Goal: Task Accomplishment & Management: Manage account settings

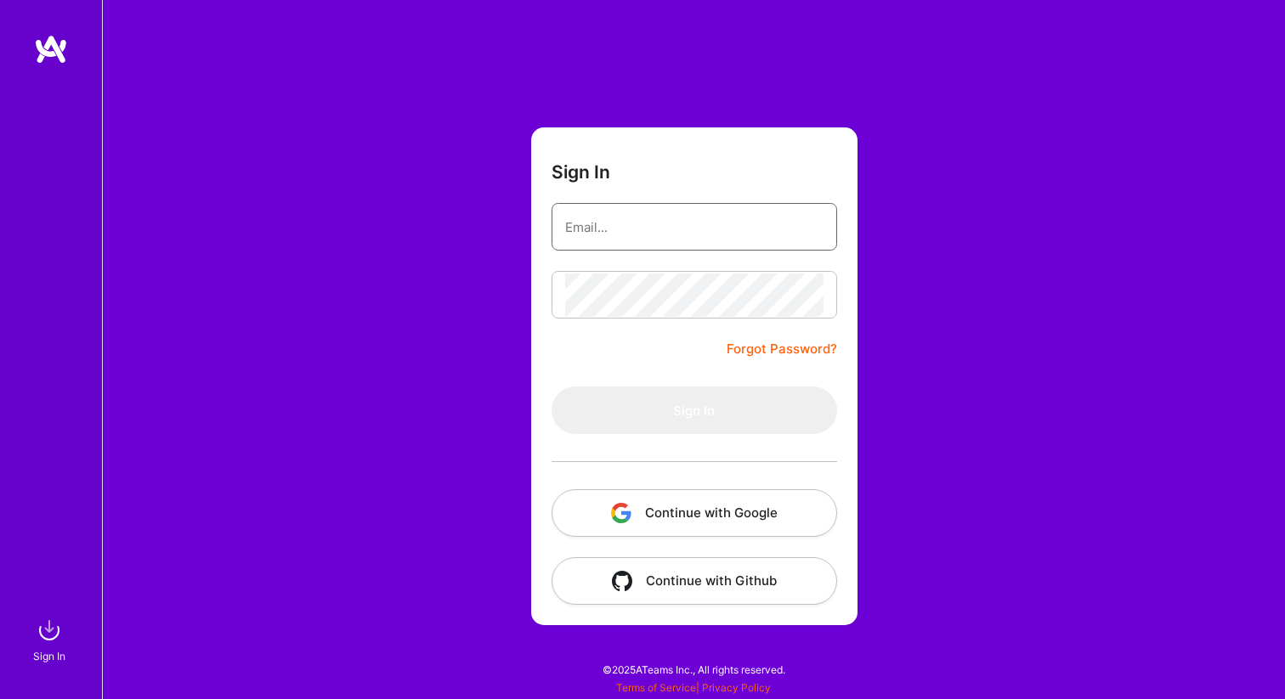
type input "[EMAIL_ADDRESS][DOMAIN_NAME]"
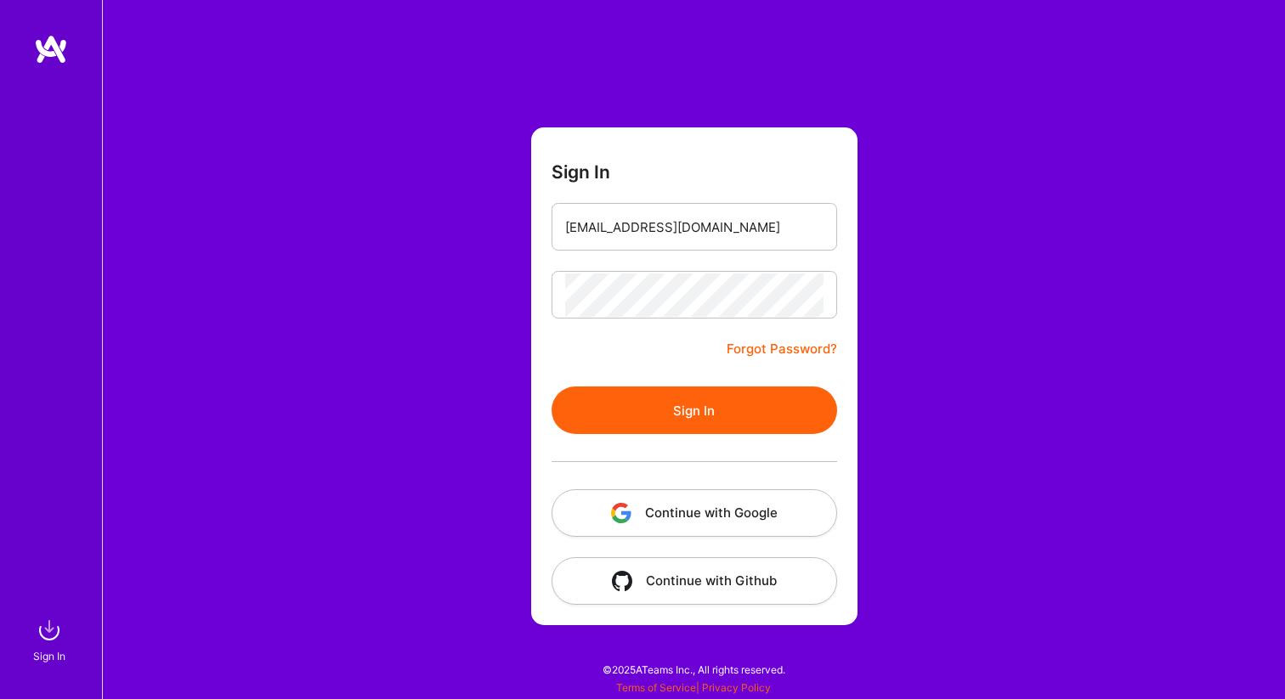
click at [676, 405] on button "Sign In" at bounding box center [695, 411] width 286 height 48
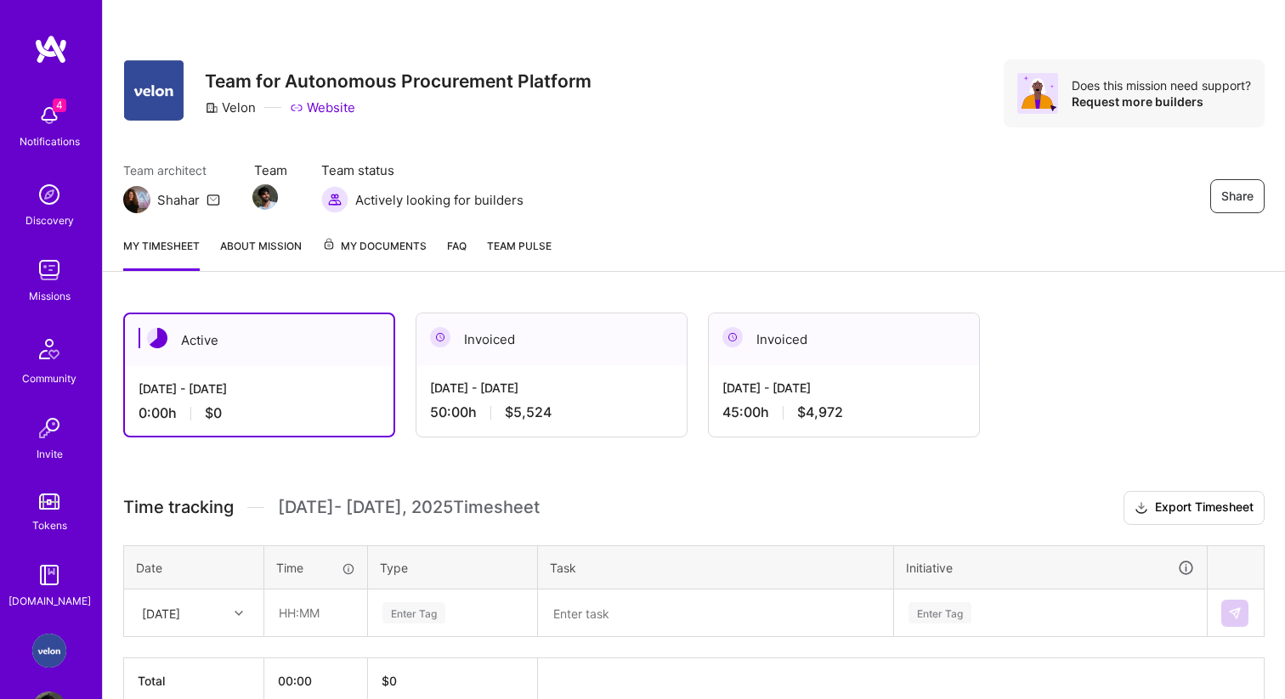
scroll to position [88, 0]
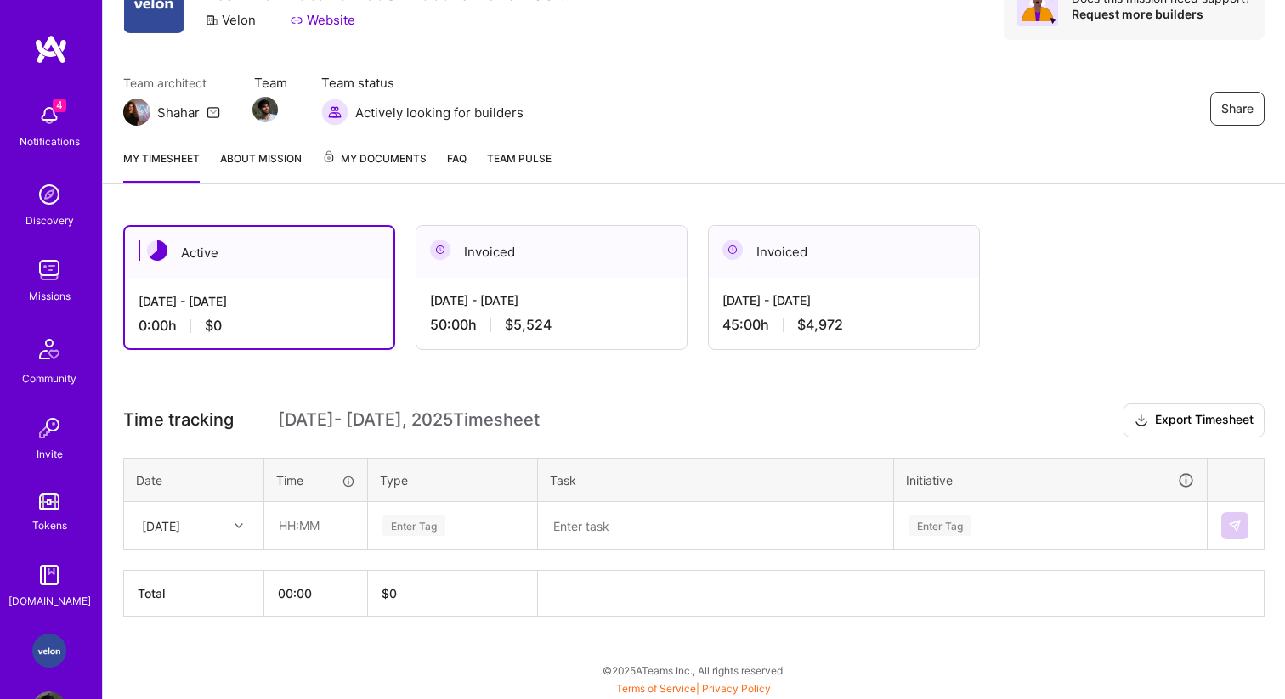
click at [242, 522] on icon at bounding box center [239, 526] width 8 height 8
click at [183, 597] on div "[DATE]" at bounding box center [194, 605] width 138 height 31
click at [234, 532] on div at bounding box center [241, 526] width 26 height 22
click at [165, 670] on div "[DATE]" at bounding box center [194, 668] width 138 height 31
click at [316, 524] on input "text" at bounding box center [315, 525] width 101 height 45
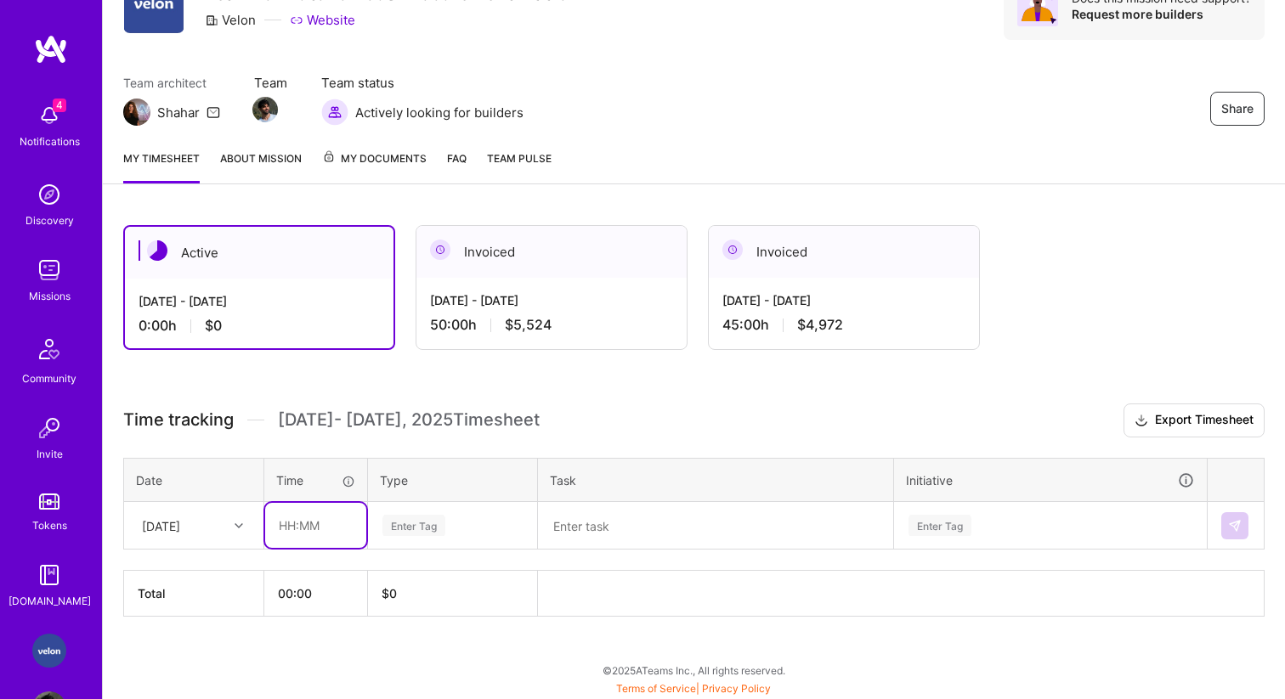
type input "09:00"
click at [421, 524] on div "Enter Tag" at bounding box center [413, 525] width 63 height 26
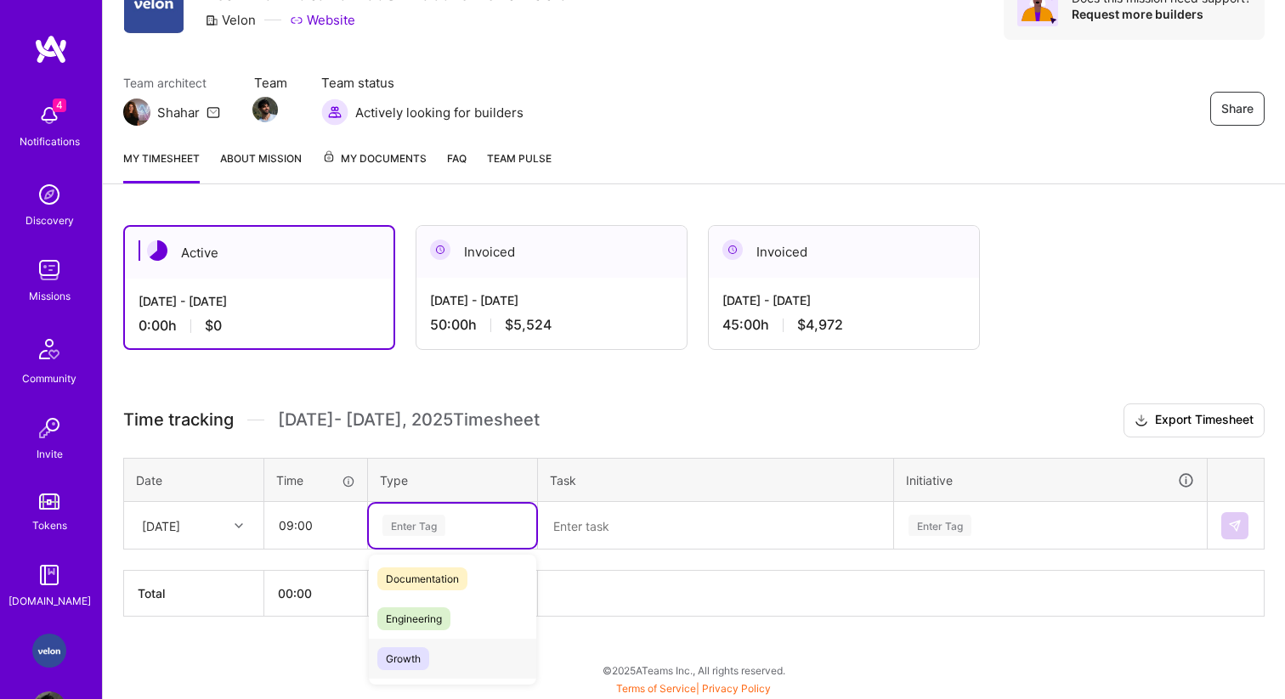
scroll to position [78, 0]
click at [405, 631] on span "Engineering" at bounding box center [413, 623] width 73 height 23
click at [612, 519] on textarea at bounding box center [716, 526] width 352 height 44
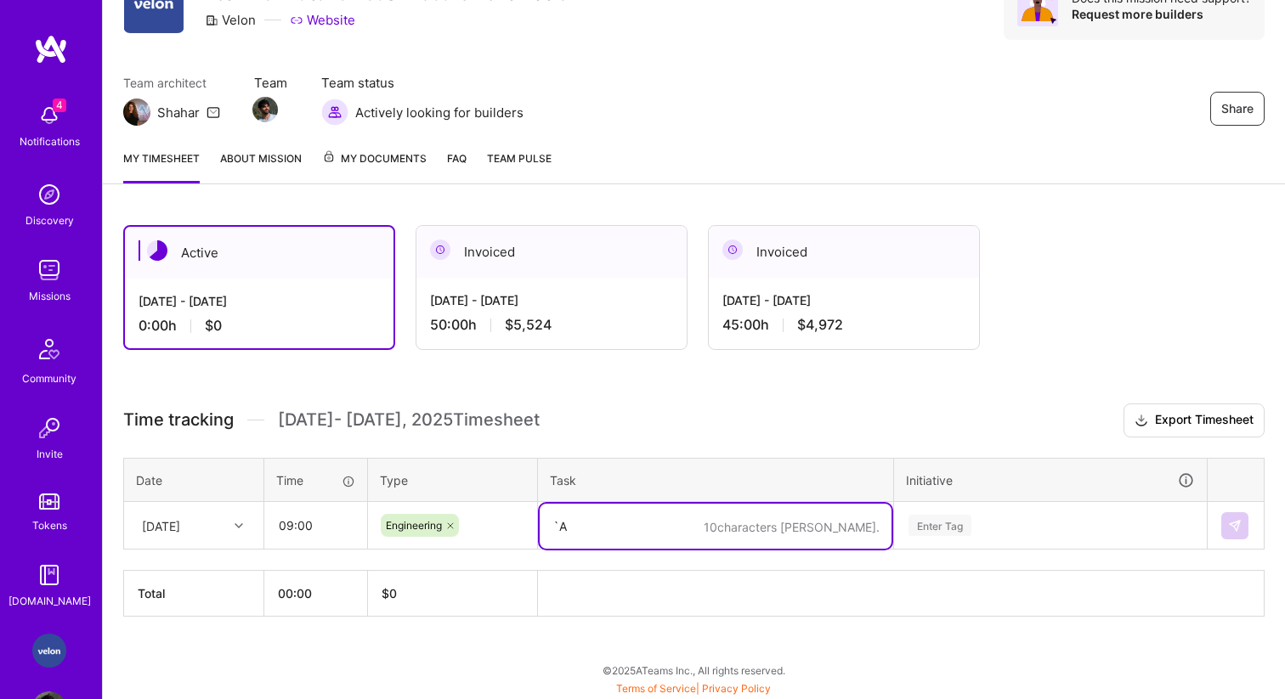
type textarea "`"
click at [720, 519] on textarea at bounding box center [716, 526] width 352 height 45
click at [713, 521] on textarea "Agent building continued engamgnets" at bounding box center [716, 526] width 352 height 45
type textarea "Agent building continued engagements"
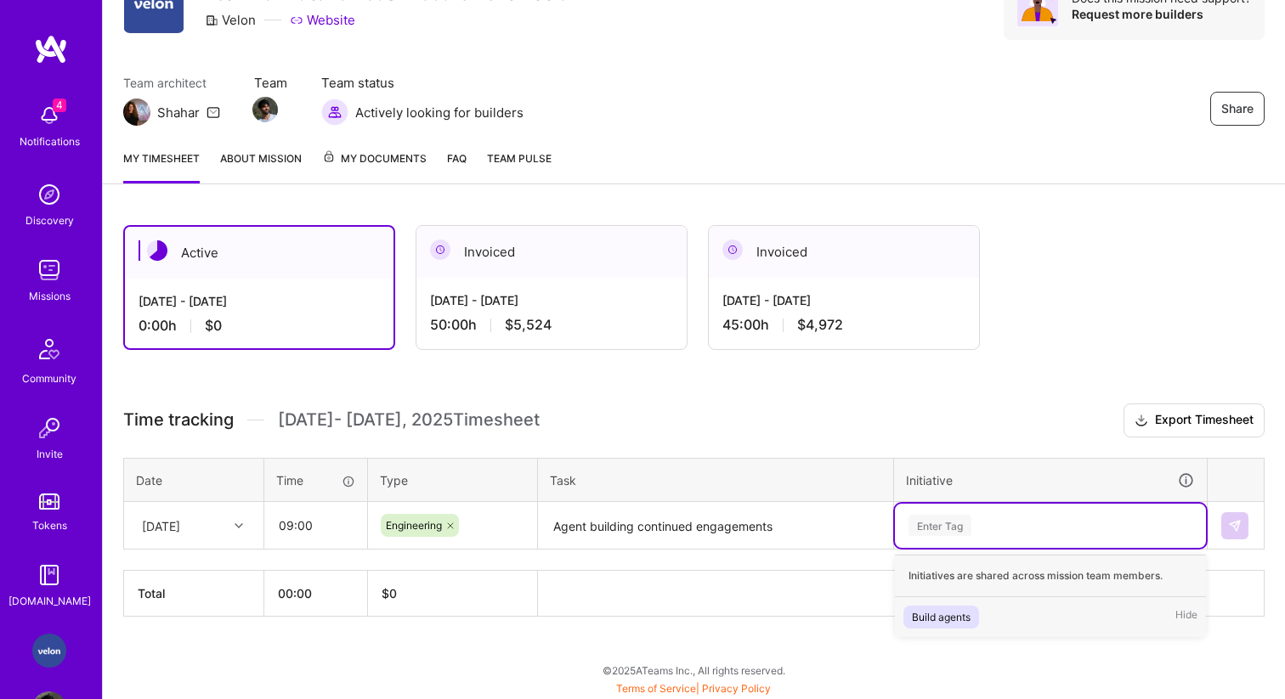
click at [930, 526] on div "Enter Tag" at bounding box center [939, 525] width 63 height 26
click at [931, 612] on div "Build agents" at bounding box center [941, 617] width 59 height 18
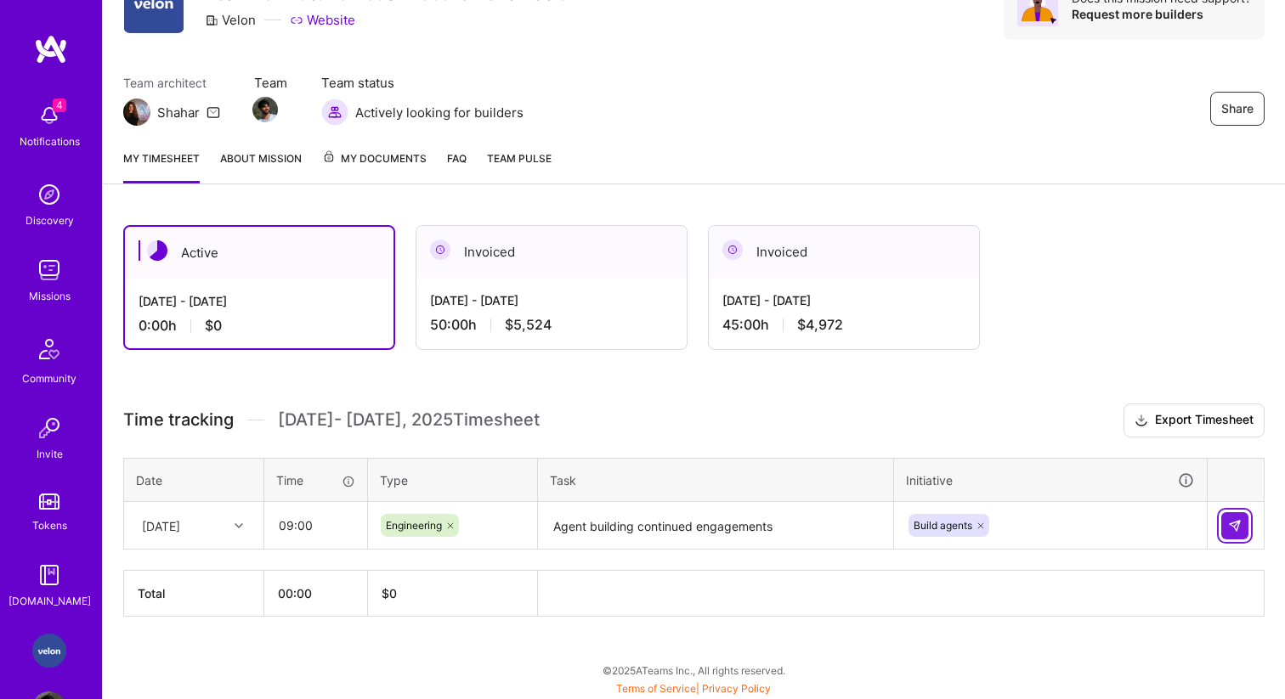
click at [1242, 525] on button at bounding box center [1234, 525] width 27 height 27
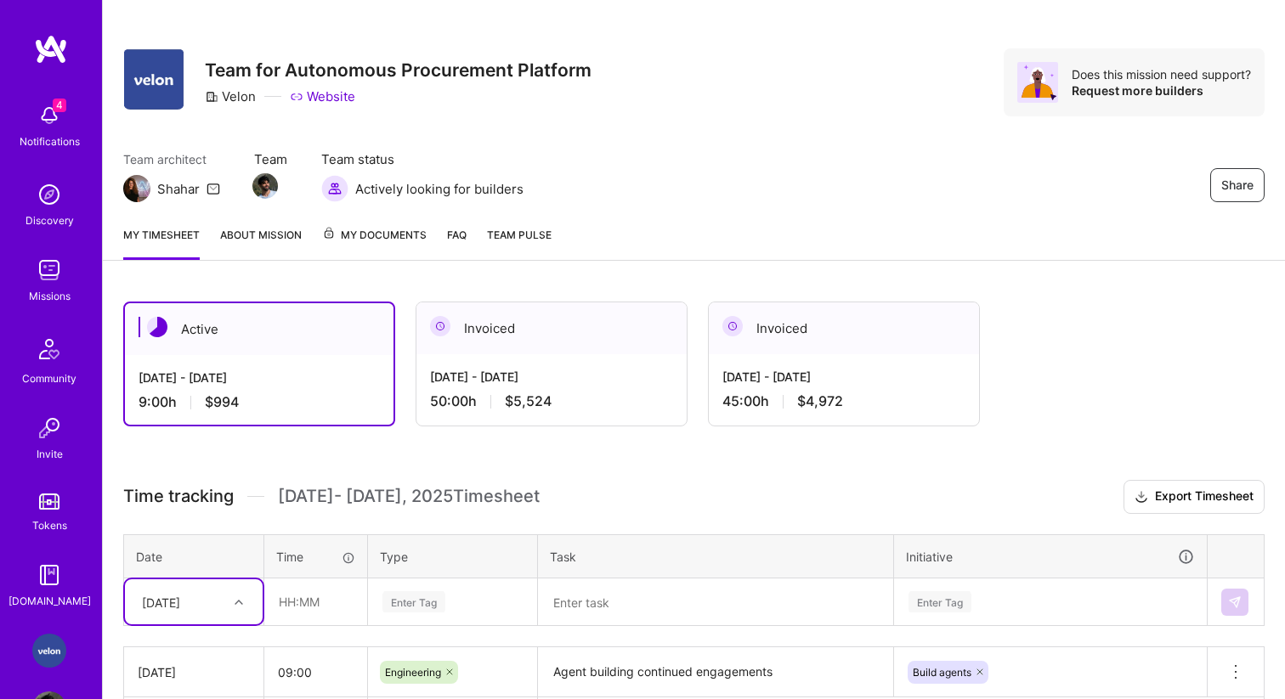
scroll to position [138, 0]
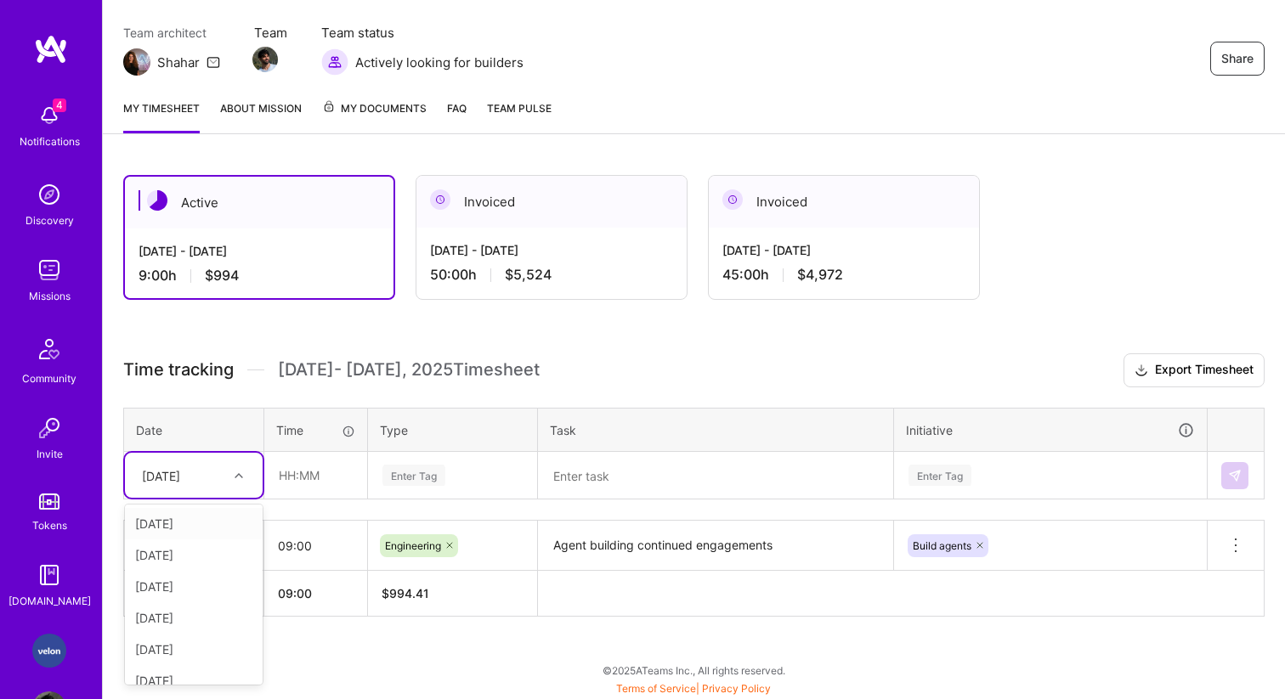
click at [232, 471] on div at bounding box center [241, 476] width 26 height 22
click at [201, 644] on div "[DATE]" at bounding box center [194, 649] width 138 height 31
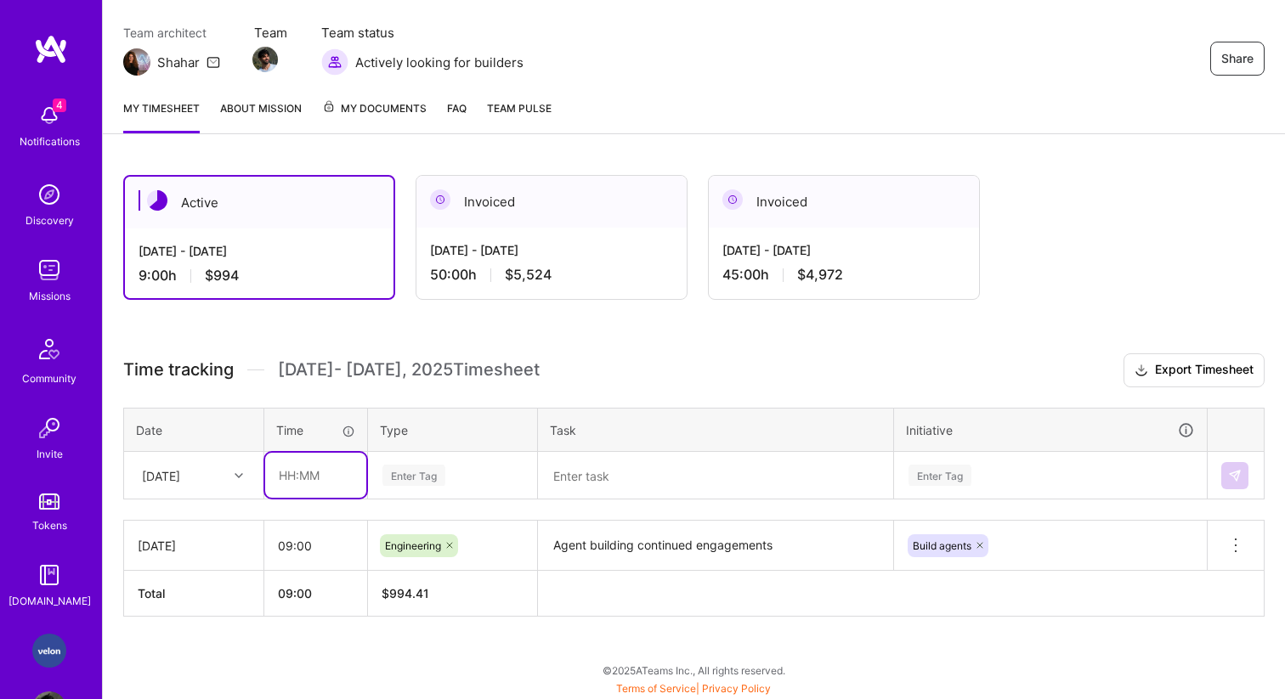
click at [319, 472] on input "text" at bounding box center [315, 475] width 101 height 45
type input "5"
type input "05:00"
click at [322, 598] on th "09:00" at bounding box center [316, 594] width 104 height 46
click at [435, 467] on div "Enter Tag" at bounding box center [413, 475] width 63 height 26
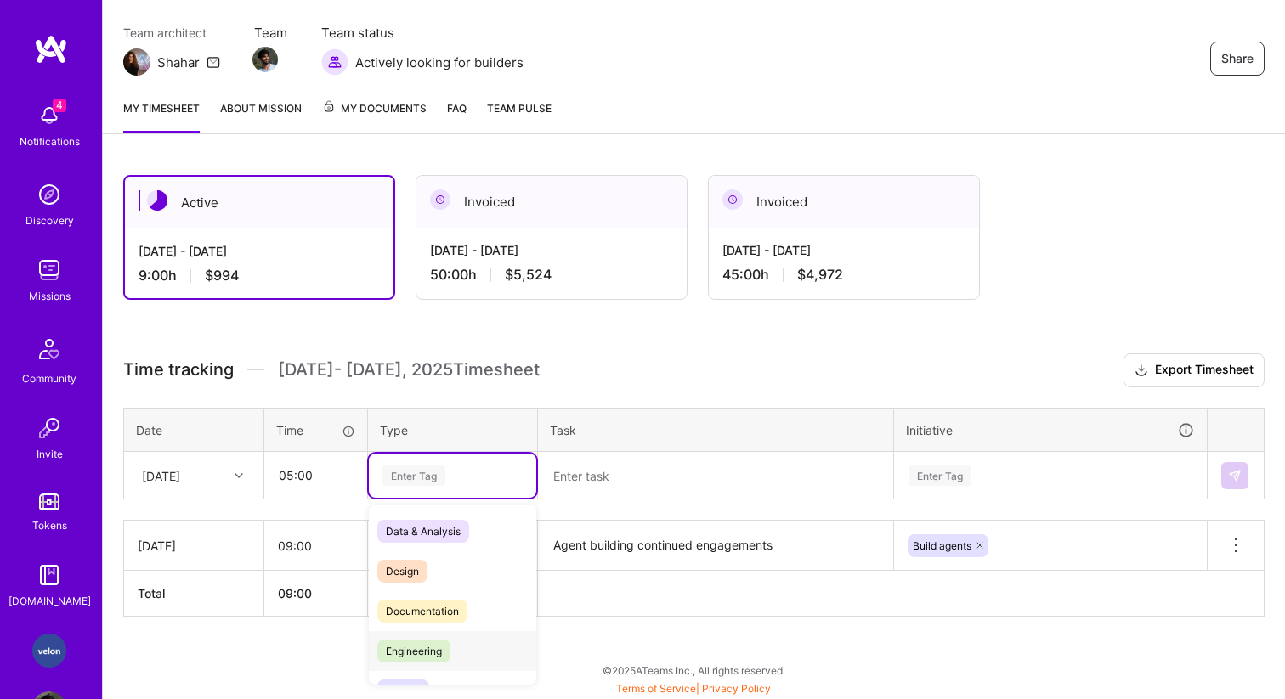
click at [418, 650] on span "Engineering" at bounding box center [413, 651] width 73 height 23
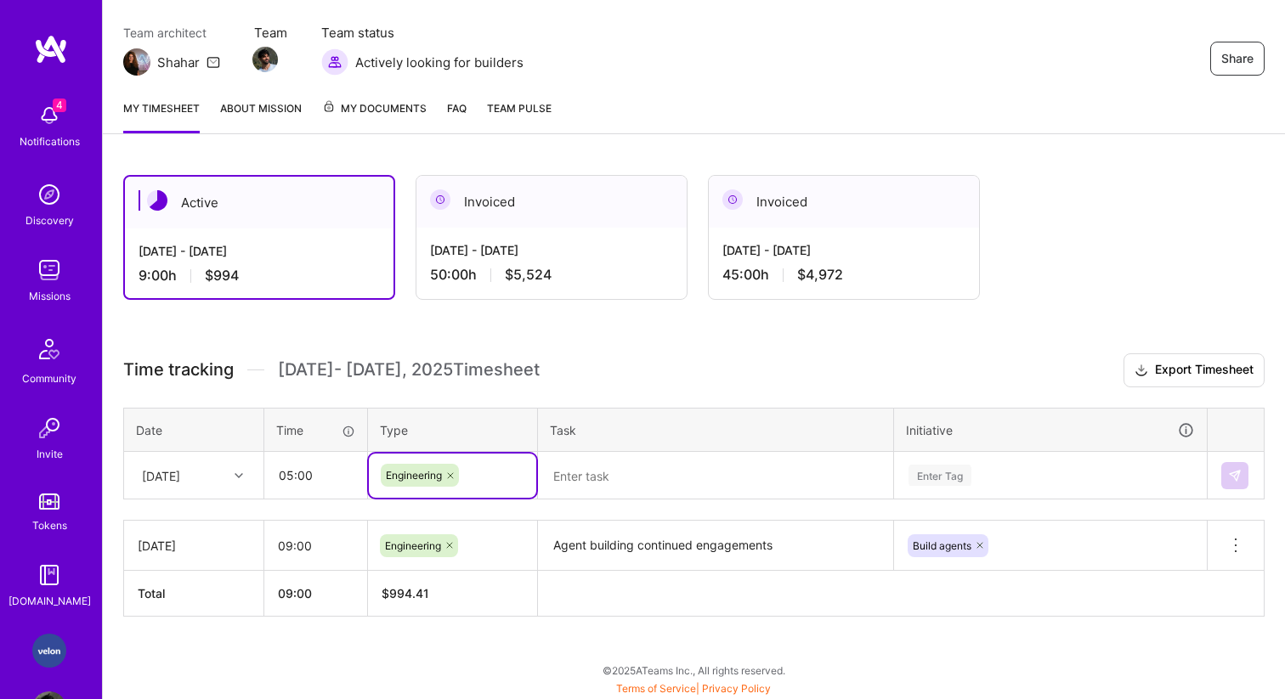
click at [613, 540] on textarea "Agent building continued engagements" at bounding box center [716, 546] width 352 height 47
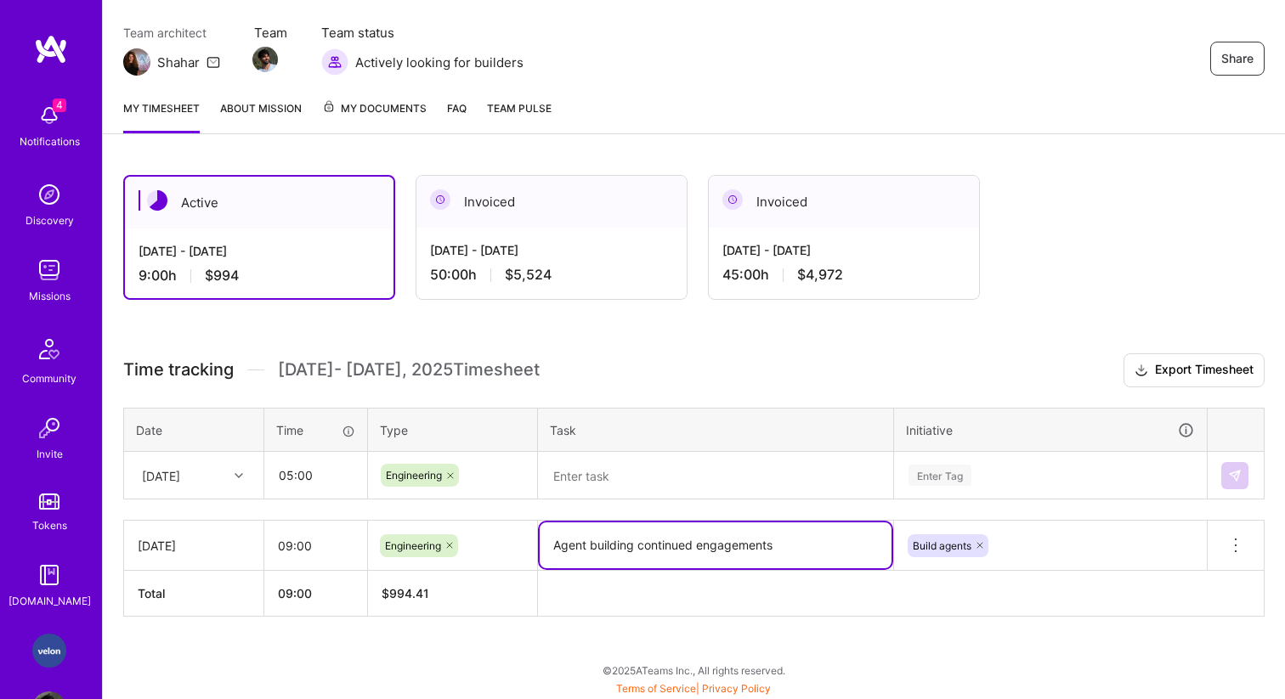
click at [613, 540] on textarea "Agent building continued engagements" at bounding box center [716, 546] width 352 height 46
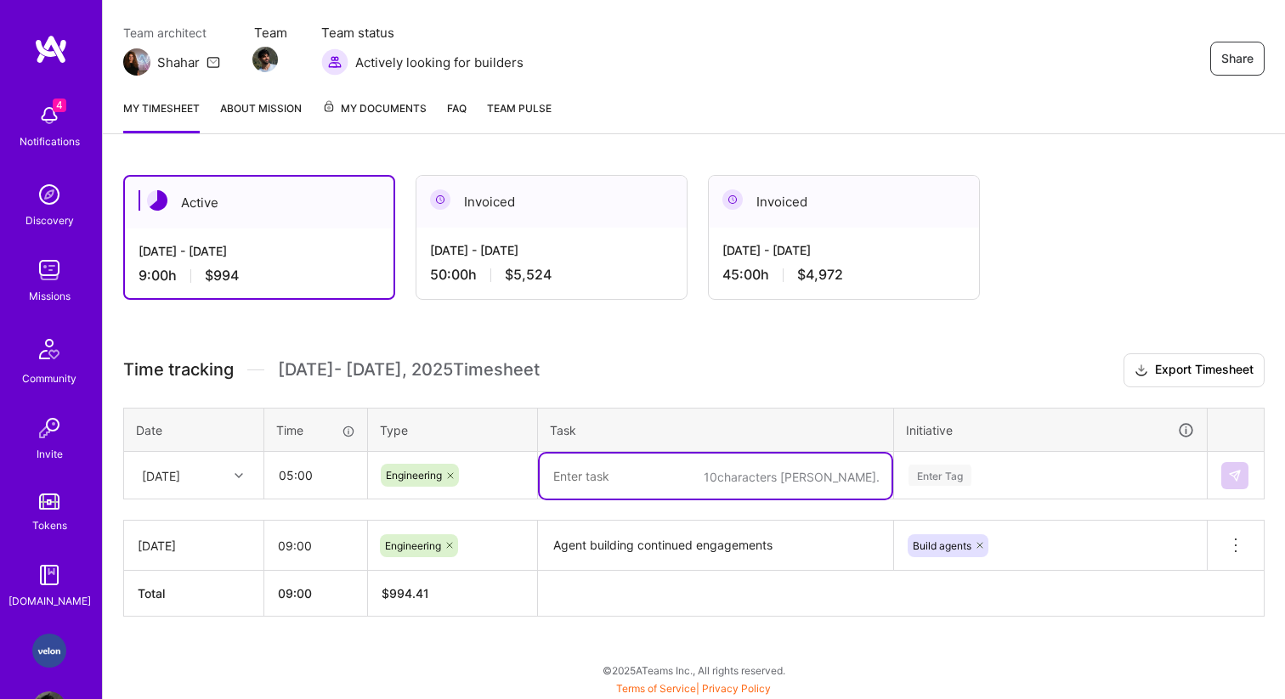
click at [614, 479] on textarea at bounding box center [716, 476] width 352 height 45
paste textarea "Agent building continued engagements"
type textarea "Agent building continued engagements"
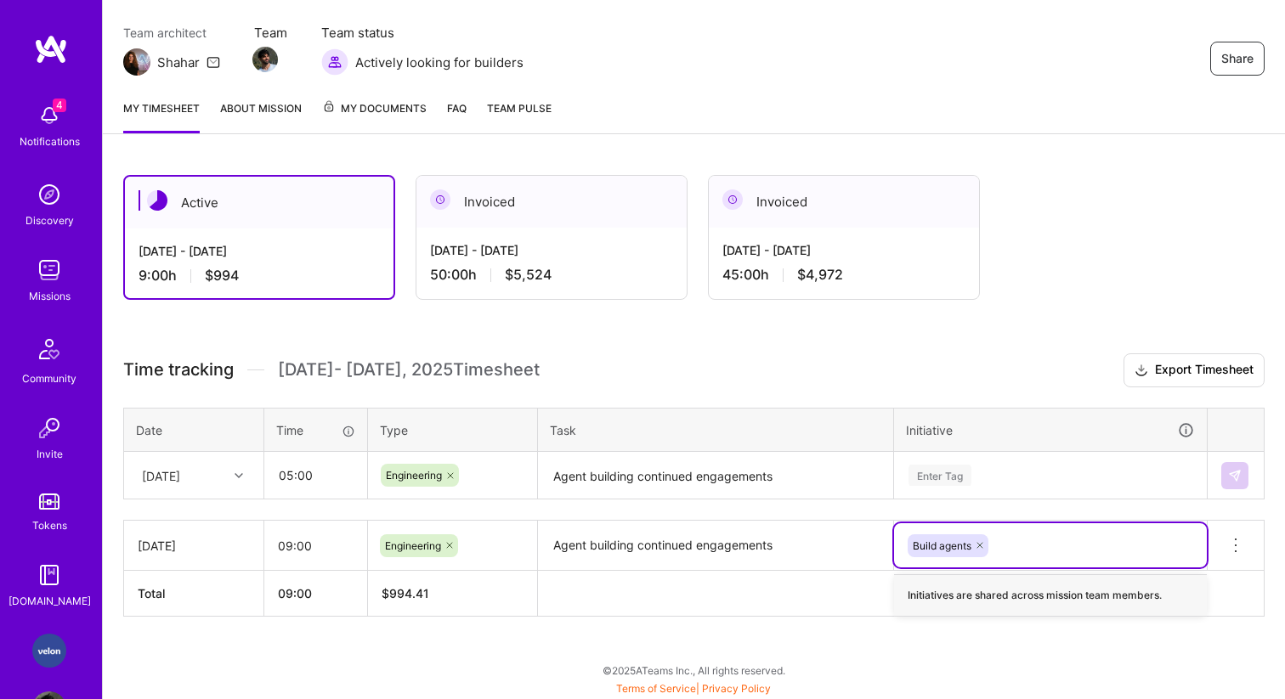
paste input "Agent building continued engagements"
click at [961, 461] on div "Enter Tag Agent building continued engagements" at bounding box center [1050, 476] width 311 height 44
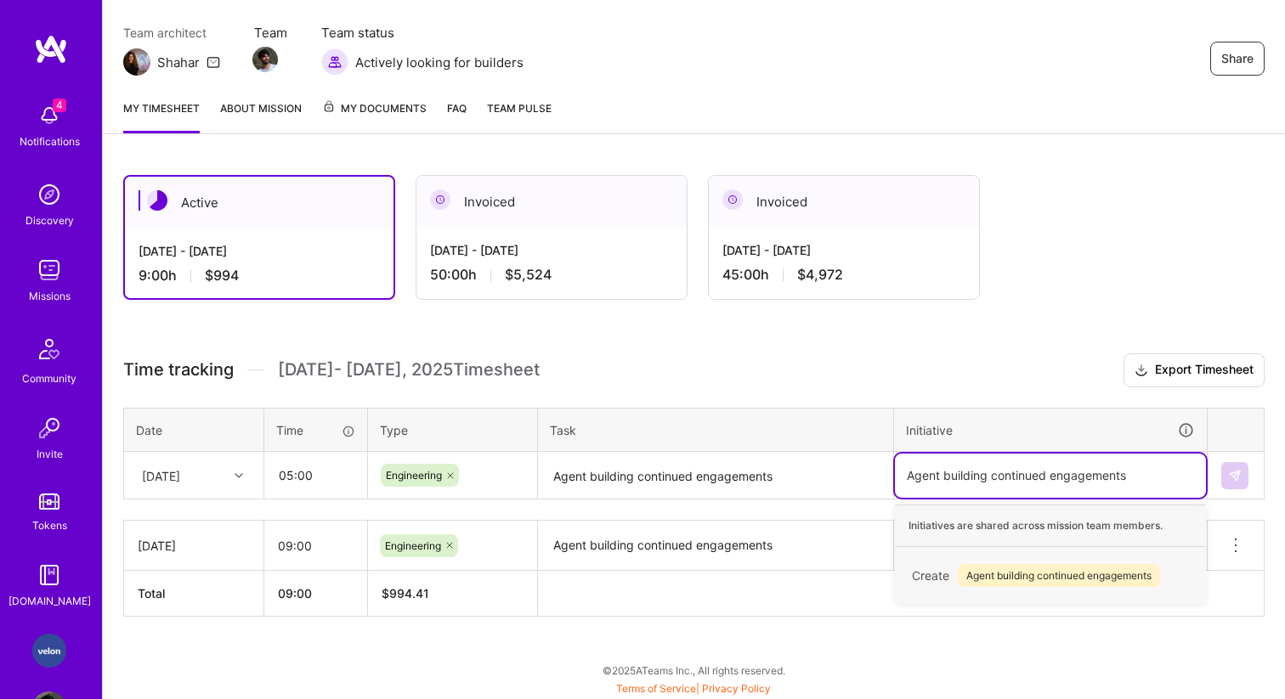
type input "Agent building continued engagements"
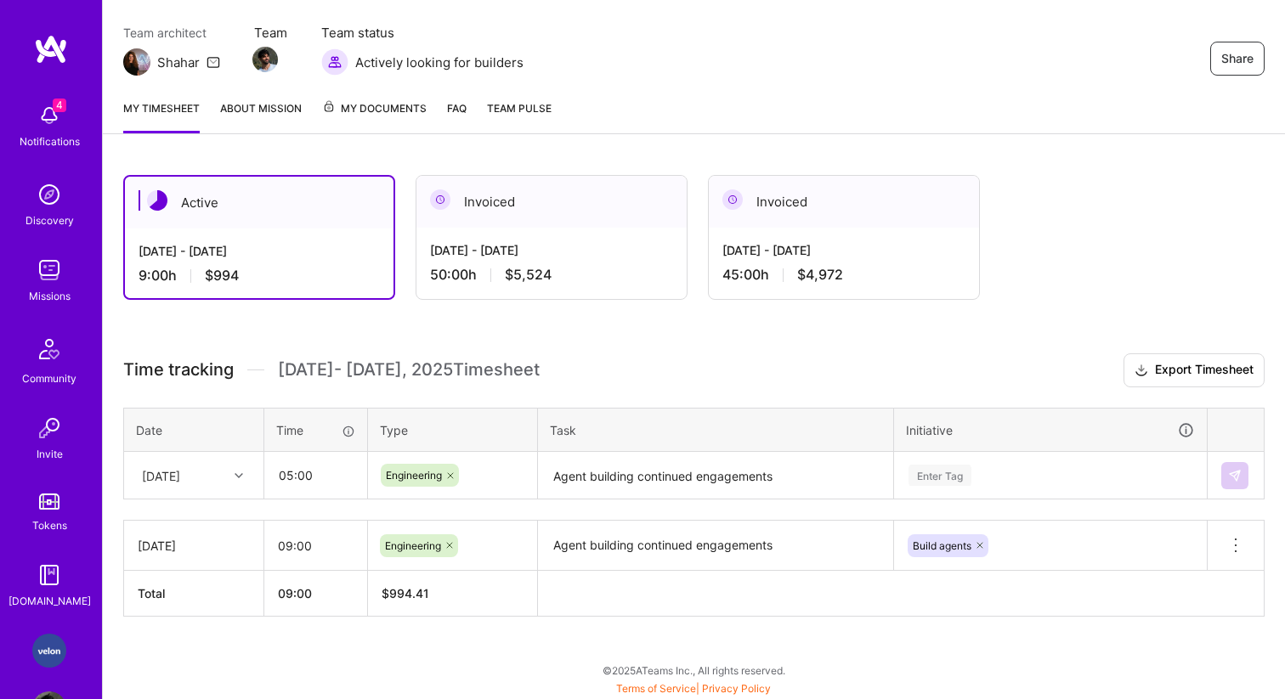
click at [980, 373] on h3 "Time tracking [DATE] - [DATE] Timesheet Export Timesheet" at bounding box center [693, 371] width 1141 height 34
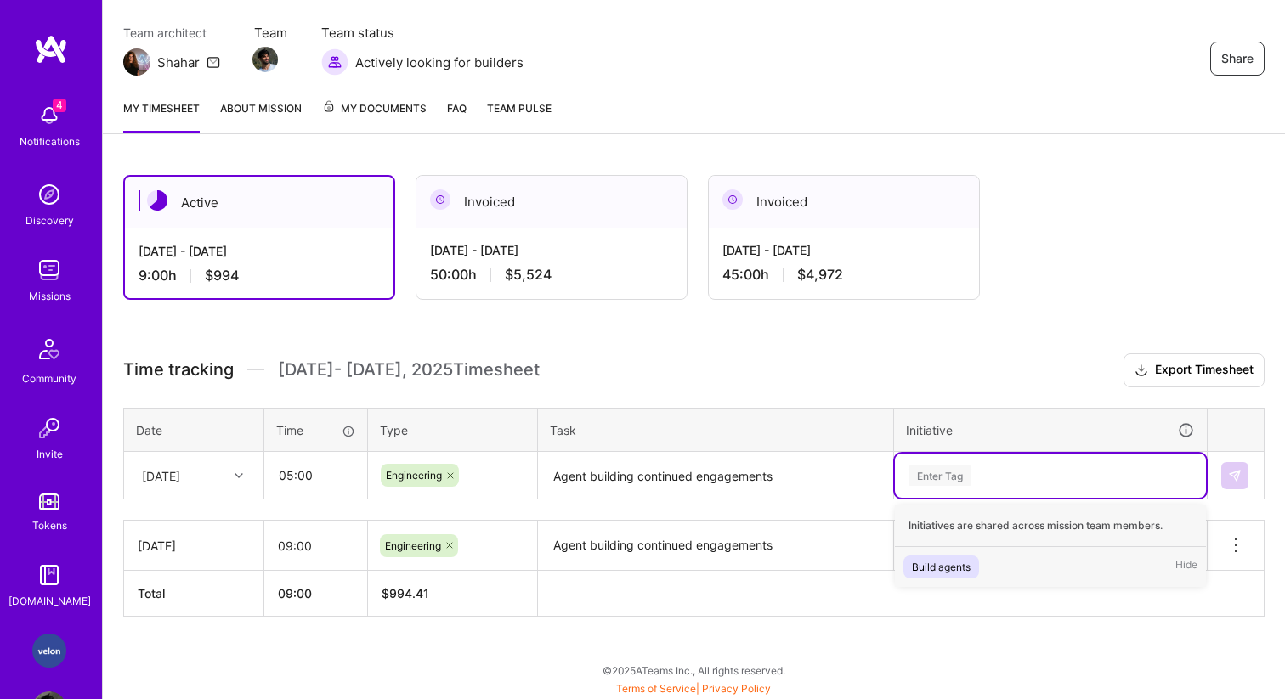
click at [939, 473] on div "Enter Tag" at bounding box center [939, 475] width 63 height 26
click at [925, 558] on div "Build agents" at bounding box center [941, 567] width 59 height 18
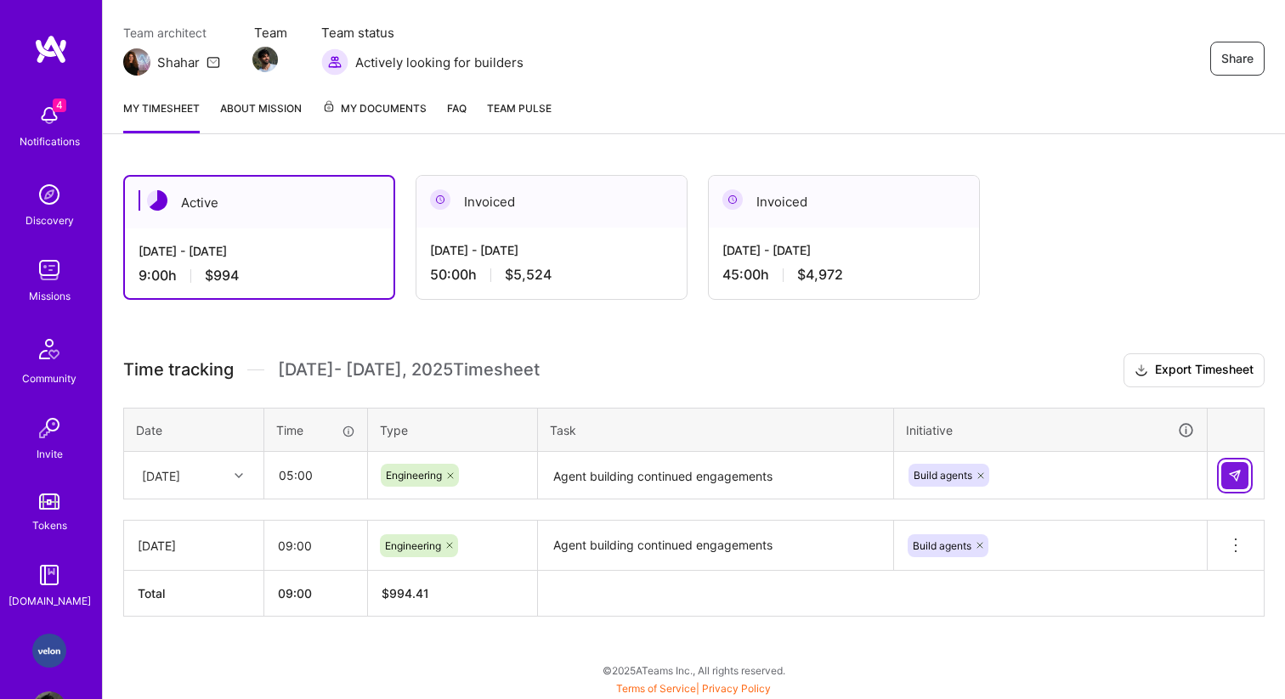
click at [1241, 469] on img at bounding box center [1235, 476] width 14 height 14
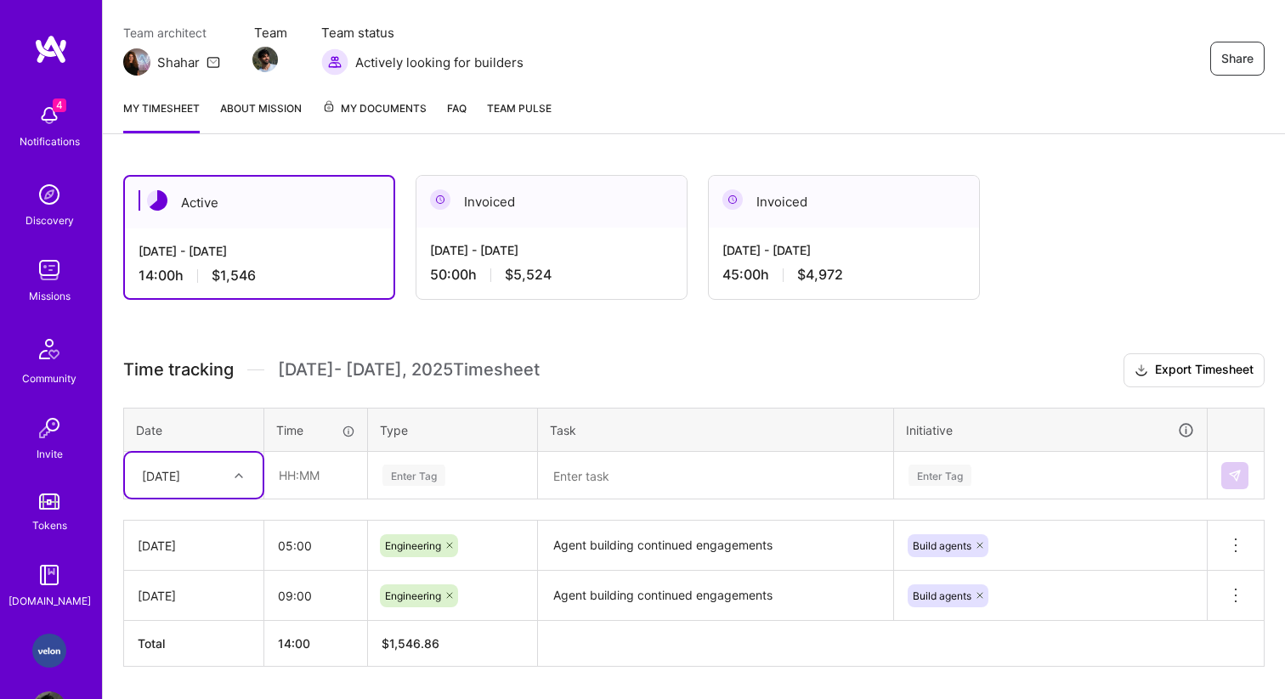
scroll to position [188, 0]
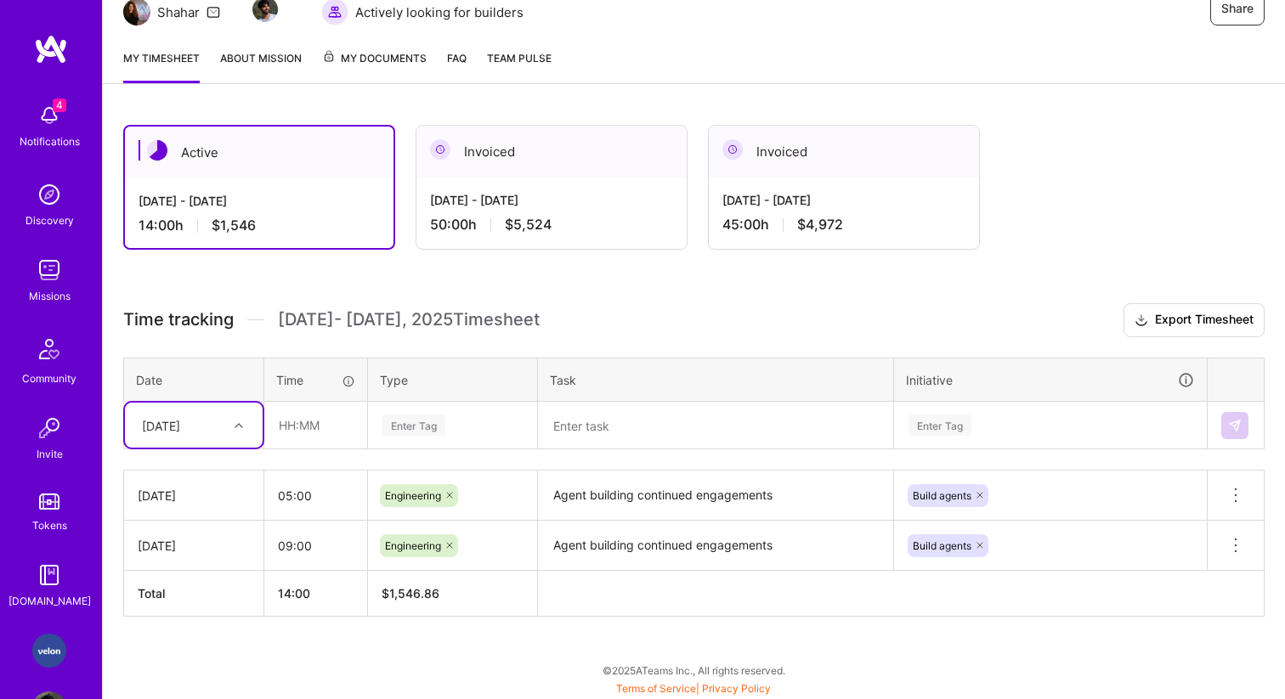
click at [235, 448] on div "option [DATE], selected. Select is focused ,type to refine list, press Down to …" at bounding box center [194, 425] width 138 height 45
click at [202, 651] on div "[DATE]" at bounding box center [194, 659] width 138 height 31
click at [313, 420] on input "text" at bounding box center [315, 425] width 101 height 45
type input "09:00"
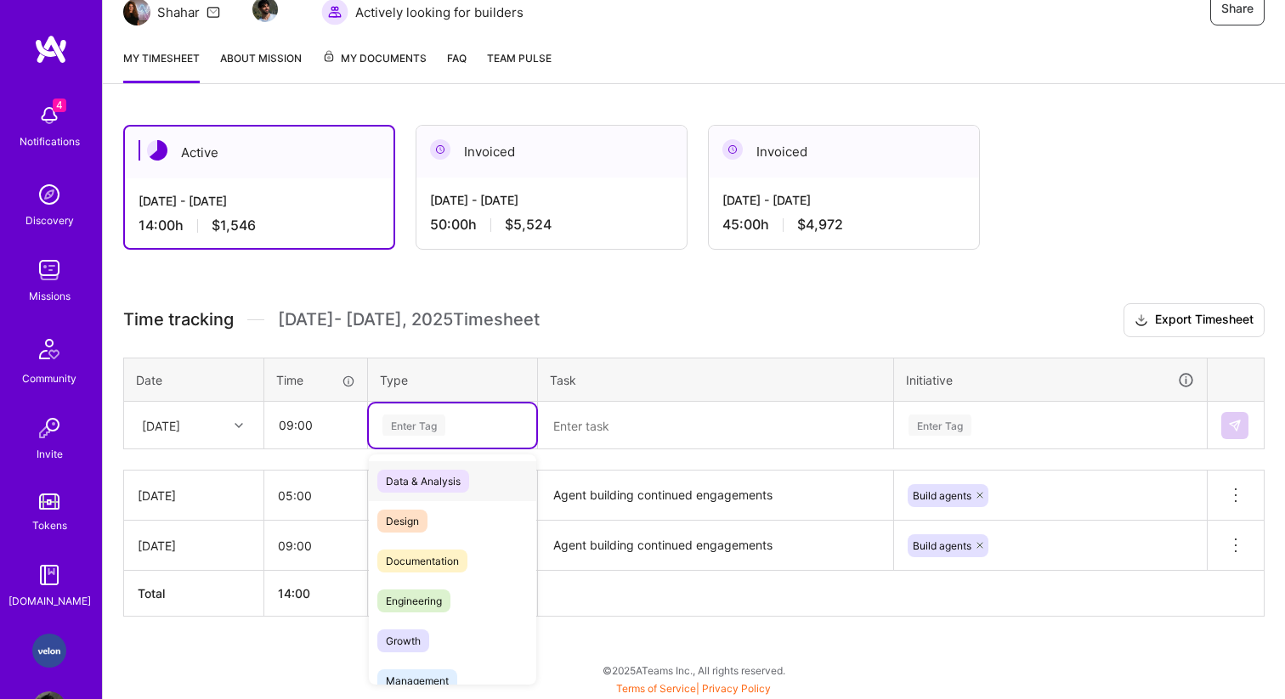
click at [406, 427] on div "Enter Tag" at bounding box center [413, 425] width 63 height 26
click at [426, 593] on span "Engineering" at bounding box center [413, 601] width 73 height 23
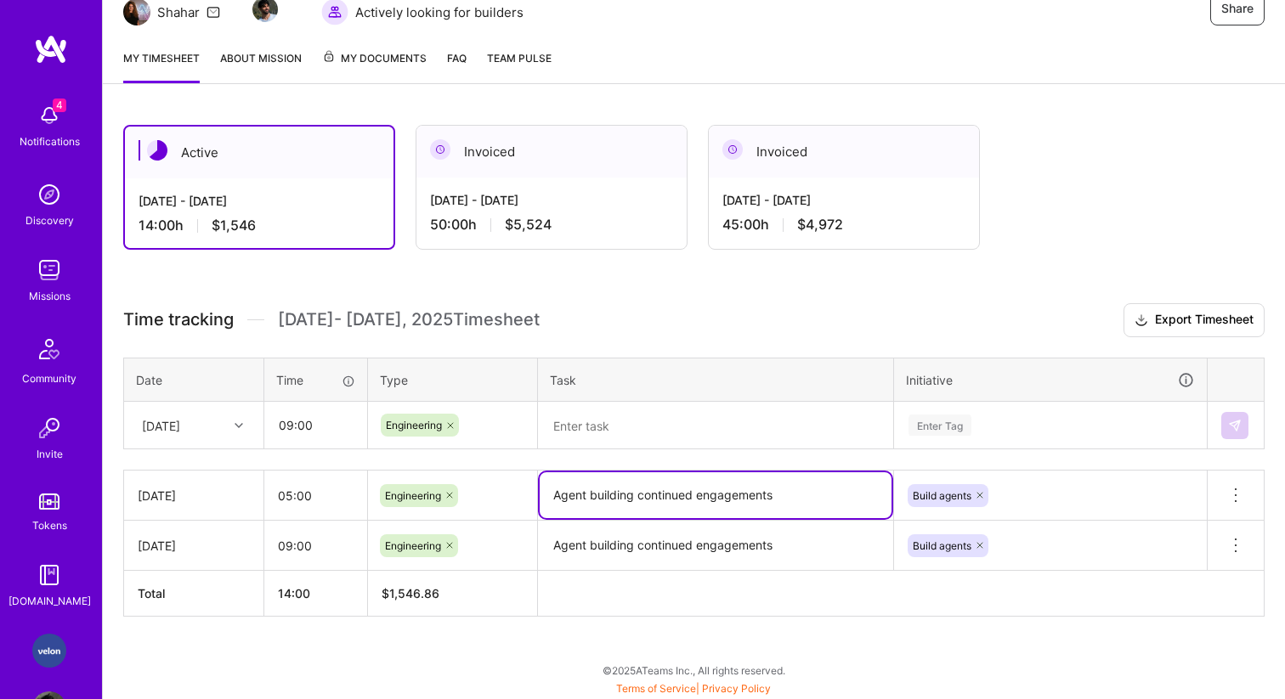
click at [590, 501] on textarea "Agent building continued engagements" at bounding box center [716, 495] width 352 height 46
click at [611, 436] on textarea at bounding box center [716, 426] width 352 height 45
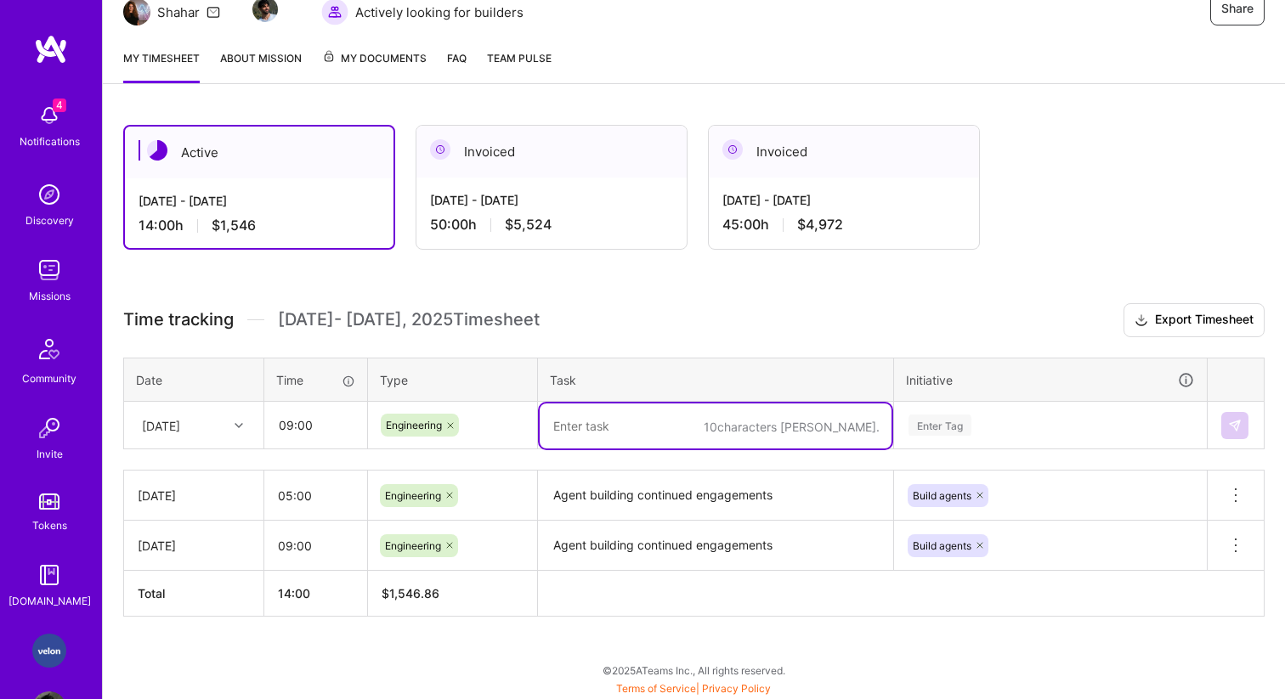
paste textarea "Agent building continued engagements"
type textarea "Agent building continued engagements"
click at [945, 433] on div "Enter Tag" at bounding box center [939, 425] width 63 height 26
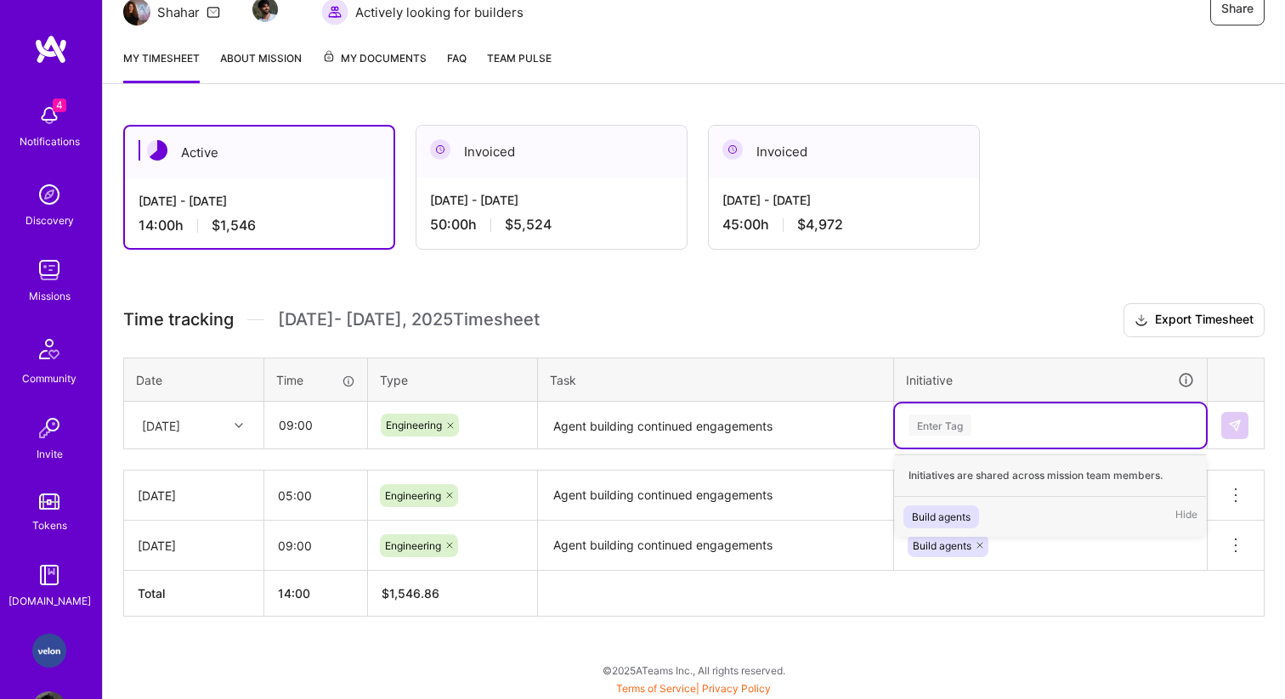
click at [942, 512] on div "Build agents" at bounding box center [941, 517] width 59 height 18
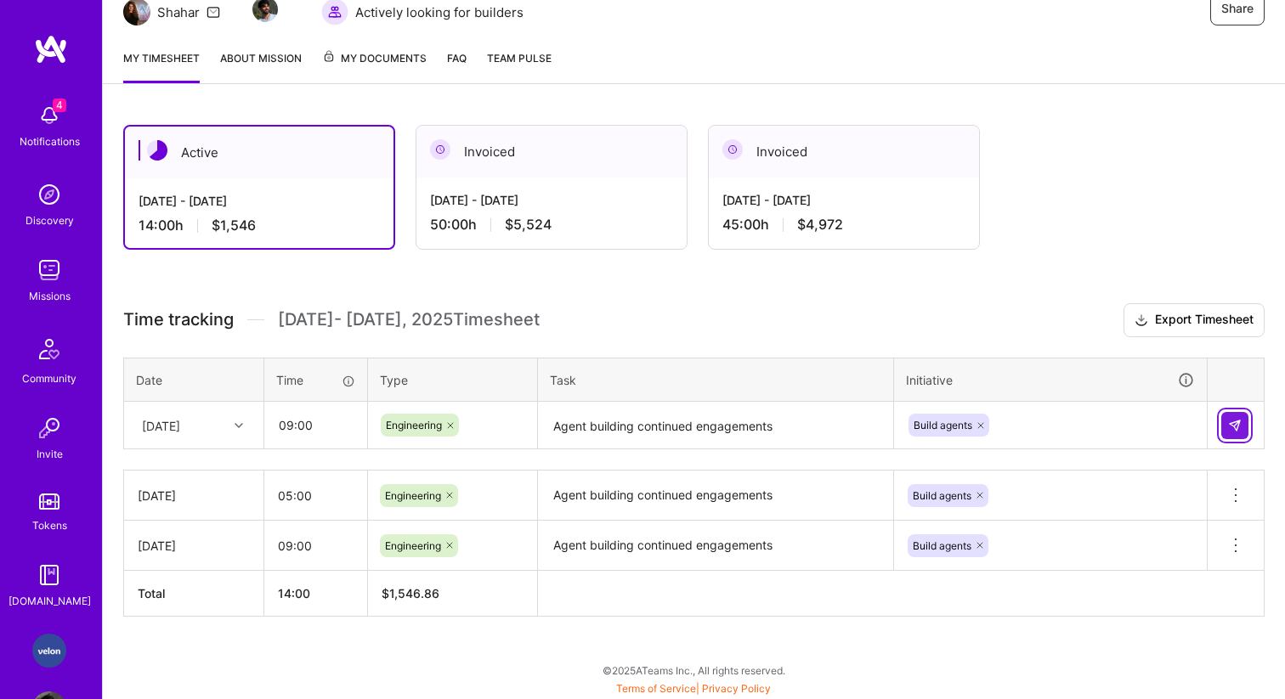
click at [1240, 425] on img at bounding box center [1235, 426] width 14 height 14
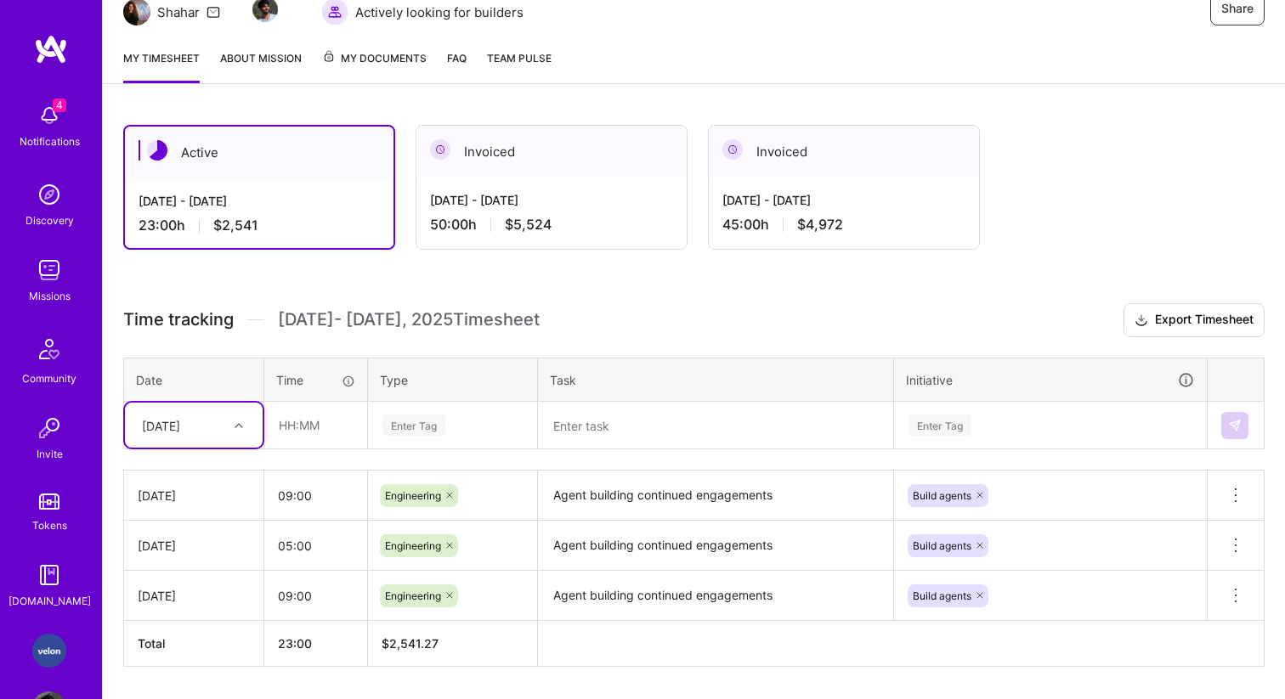
scroll to position [204, 0]
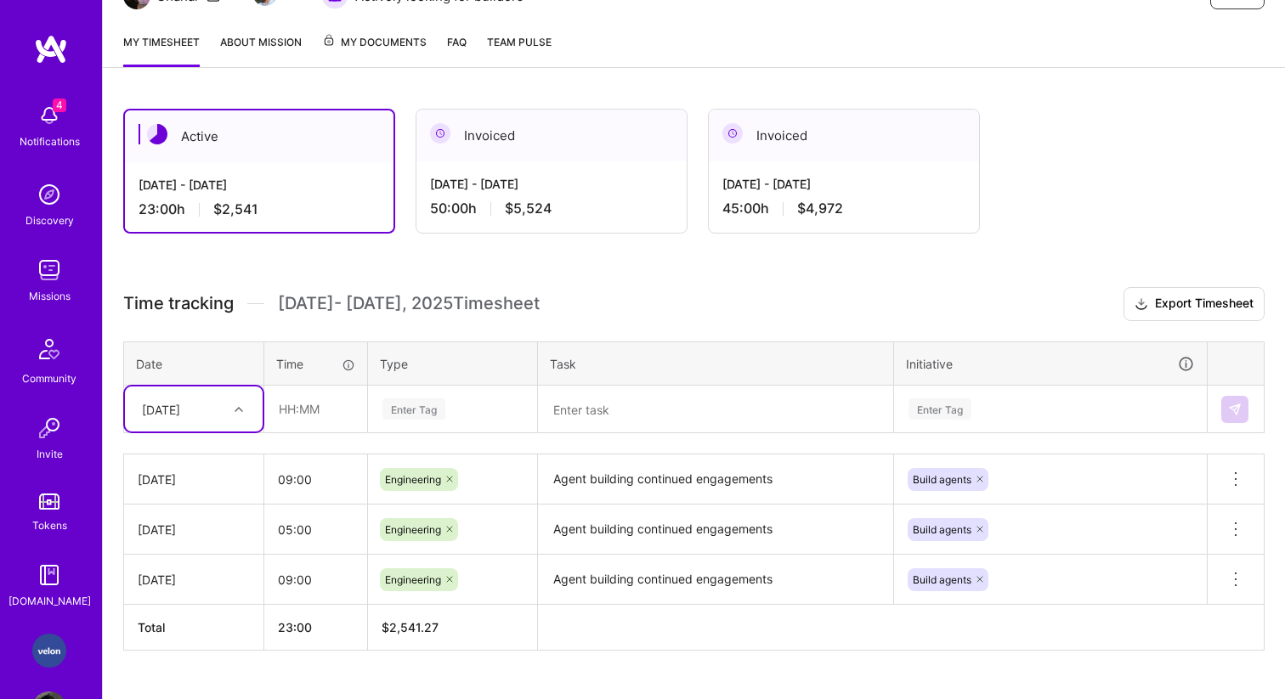
click at [234, 423] on div "[DATE]" at bounding box center [194, 409] width 138 height 45
click at [193, 615] on div "[DATE]" at bounding box center [194, 629] width 138 height 31
click at [303, 484] on input "09:00" at bounding box center [315, 479] width 103 height 45
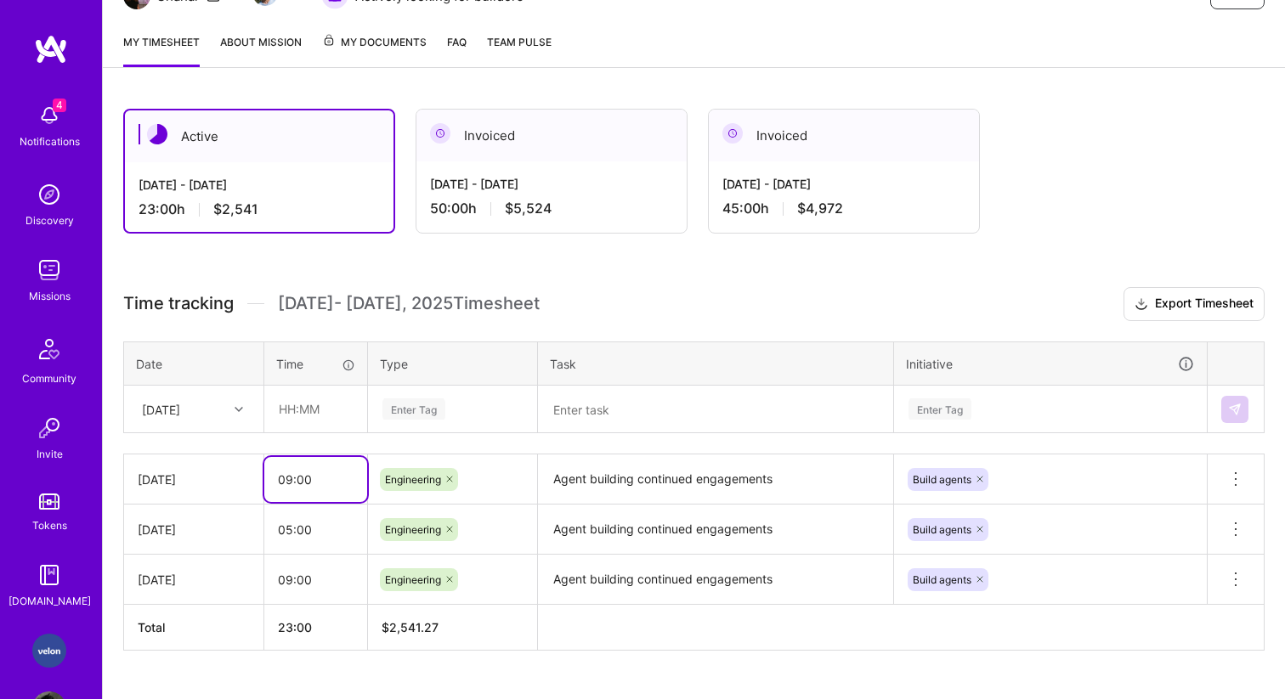
click at [303, 484] on input "09:00" at bounding box center [315, 479] width 103 height 45
click at [304, 409] on input "text" at bounding box center [315, 409] width 101 height 45
paste input "09:00"
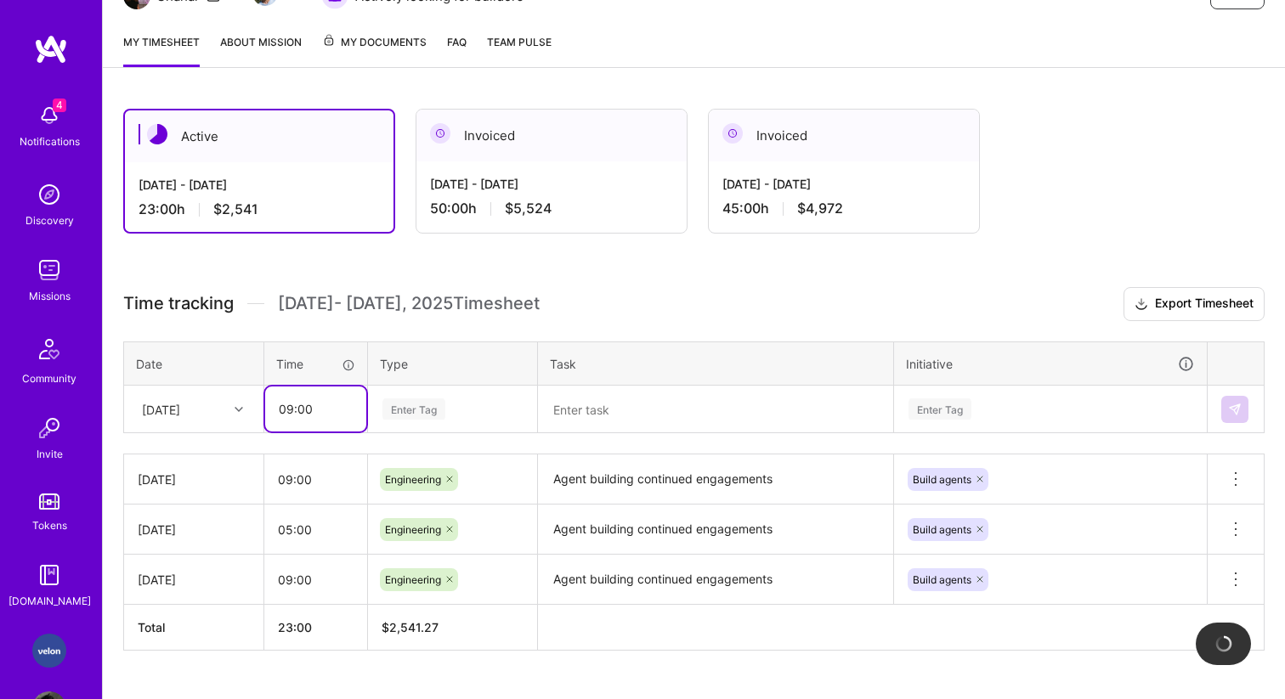
type input "09:00"
click at [424, 416] on div "Enter Tag" at bounding box center [413, 409] width 63 height 26
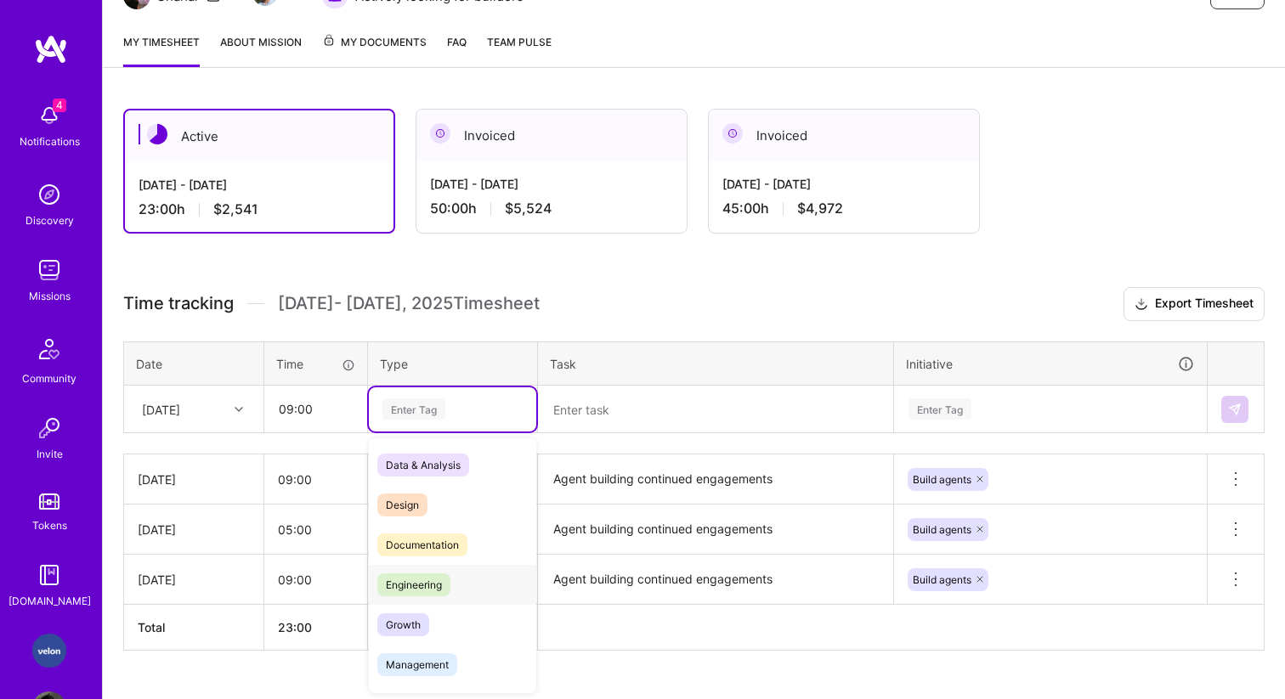
click at [424, 587] on span "Engineering" at bounding box center [413, 585] width 73 height 23
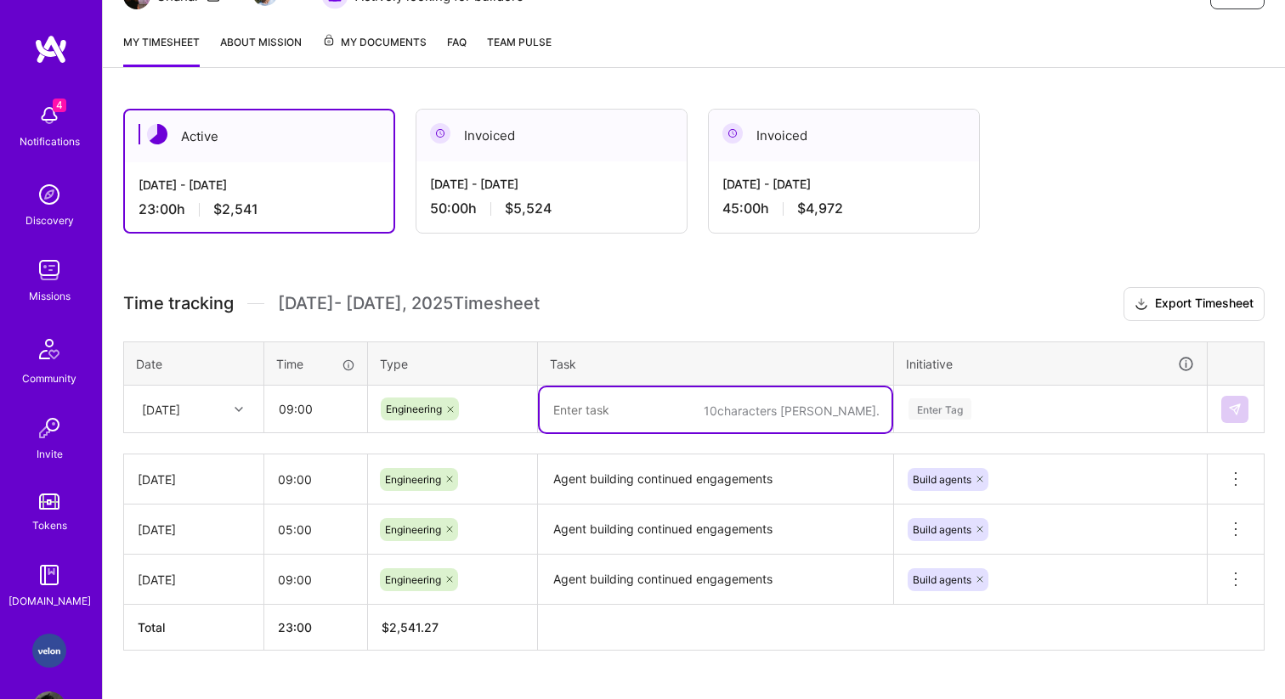
click at [611, 402] on textarea at bounding box center [716, 409] width 352 height 45
click at [615, 486] on textarea "Agent building continued engagements" at bounding box center [716, 479] width 352 height 47
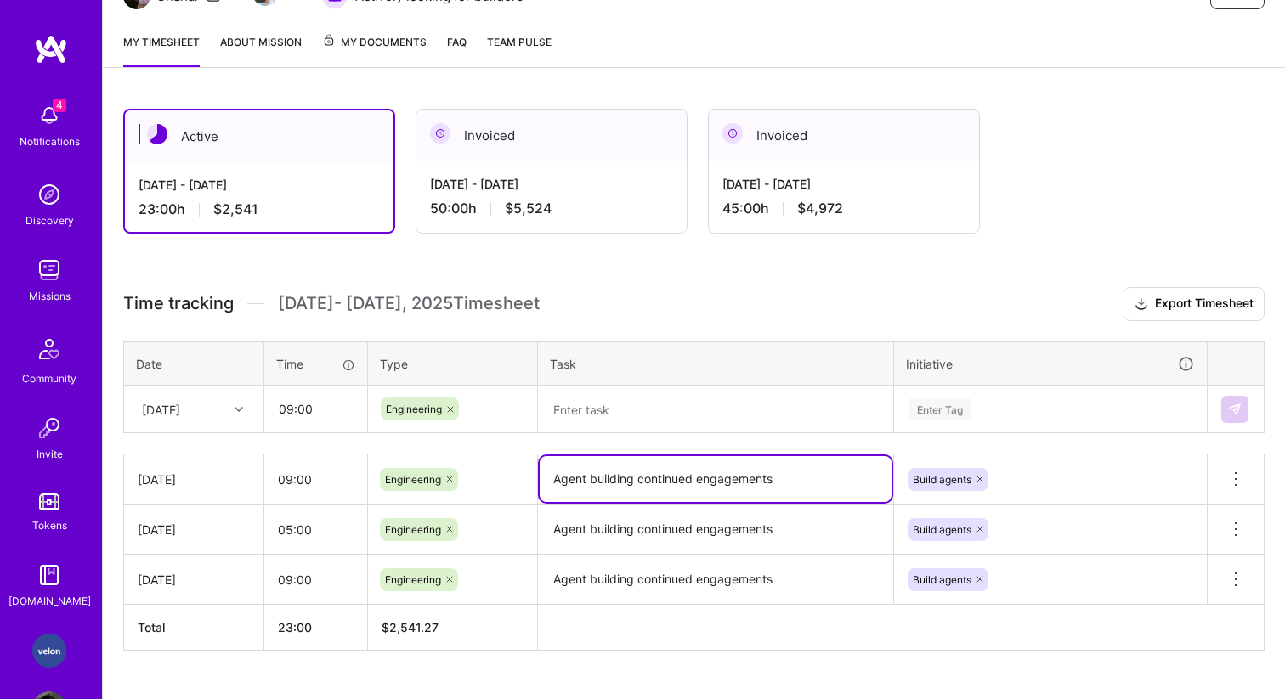
click at [615, 486] on textarea "Agent building continued engagements" at bounding box center [716, 479] width 352 height 46
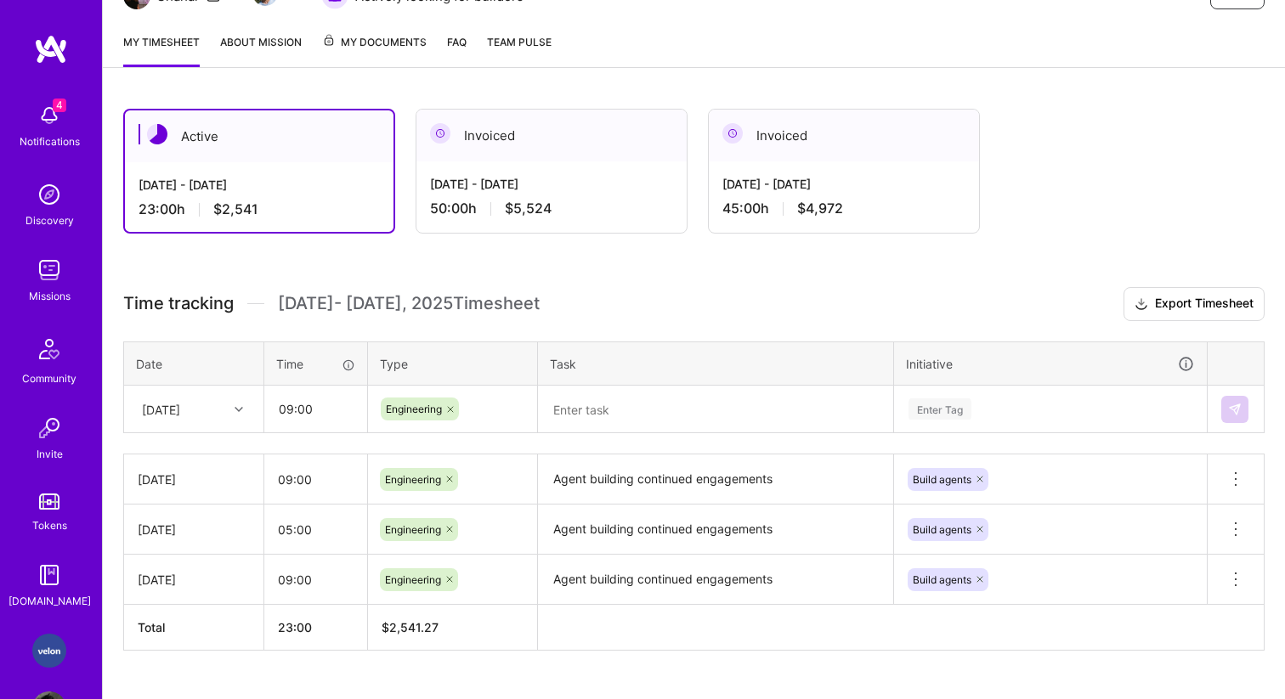
click at [653, 381] on th "Task" at bounding box center [716, 364] width 356 height 44
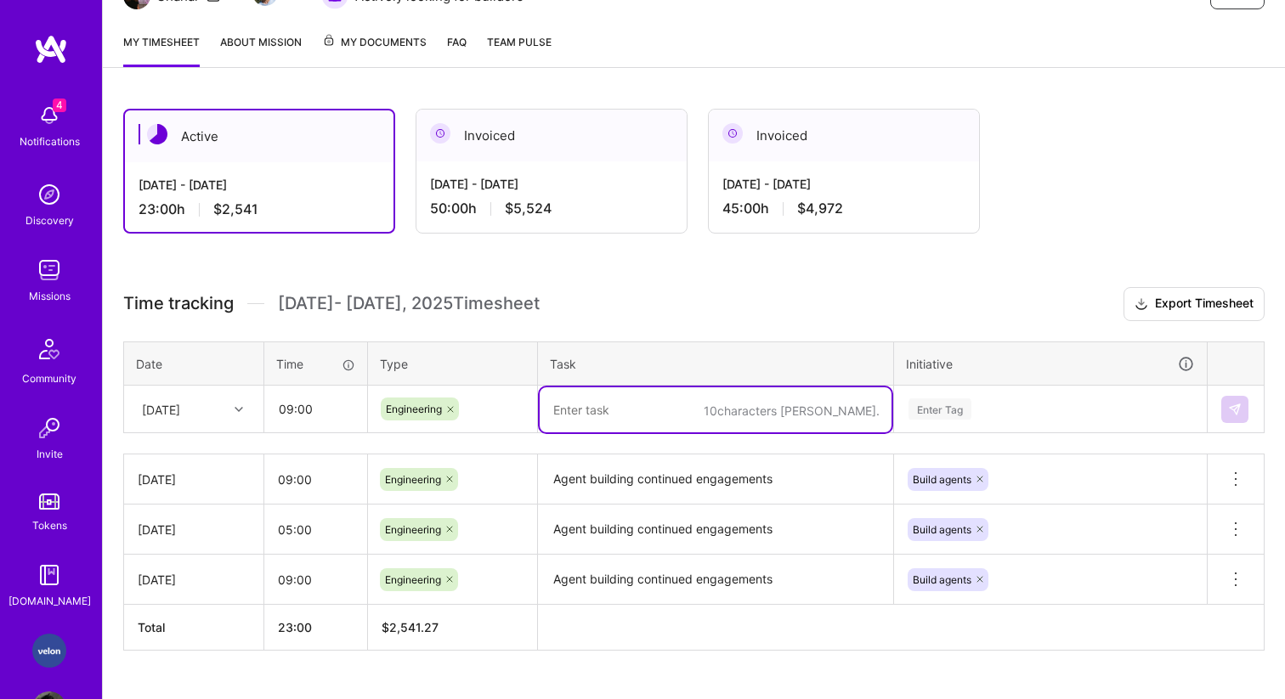
click at [639, 395] on textarea at bounding box center [716, 409] width 352 height 45
paste textarea "Agent building continued engagements"
type textarea "Agent building continued engagements"
click at [939, 419] on div "Enter Tag" at bounding box center [1050, 409] width 311 height 44
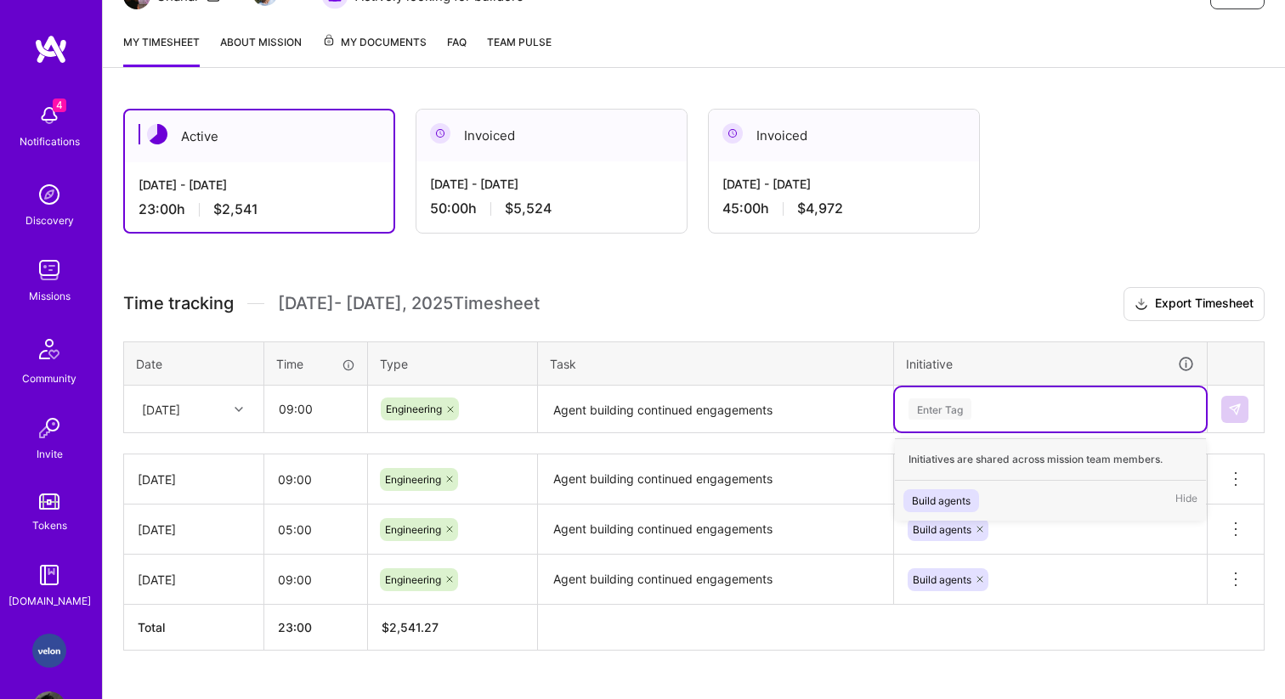
click at [940, 497] on div "Build agents" at bounding box center [941, 501] width 59 height 18
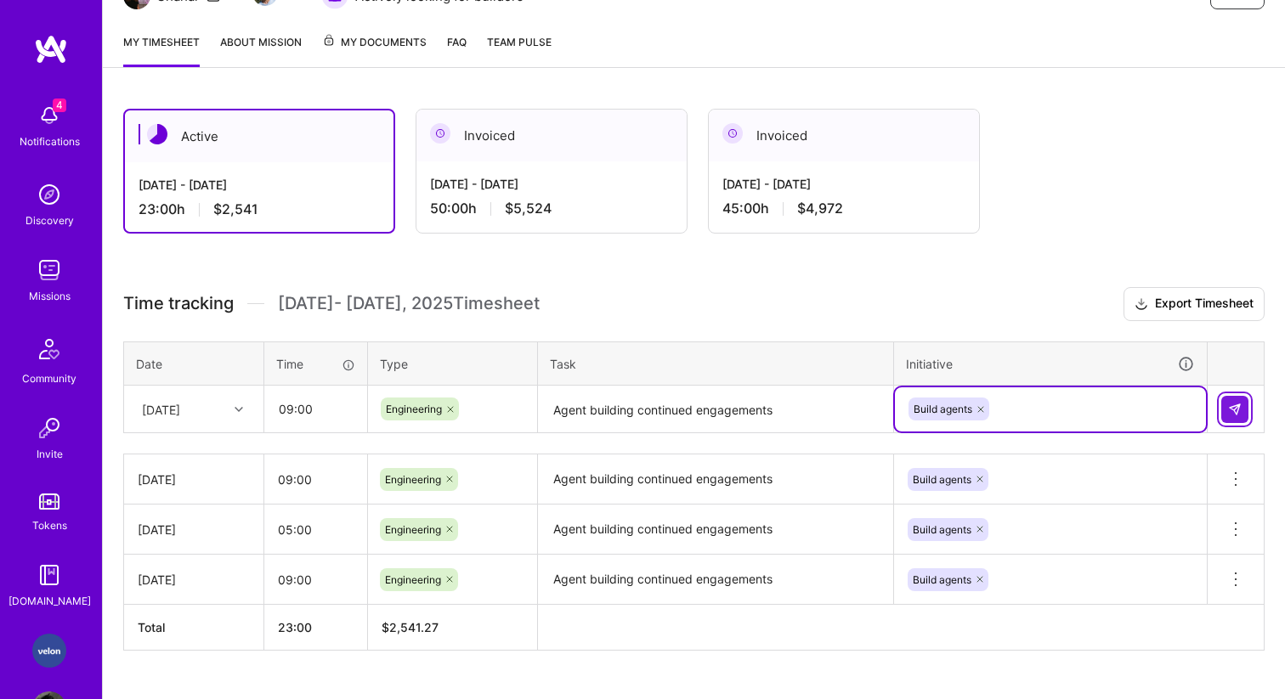
click at [1236, 396] on button at bounding box center [1234, 409] width 27 height 27
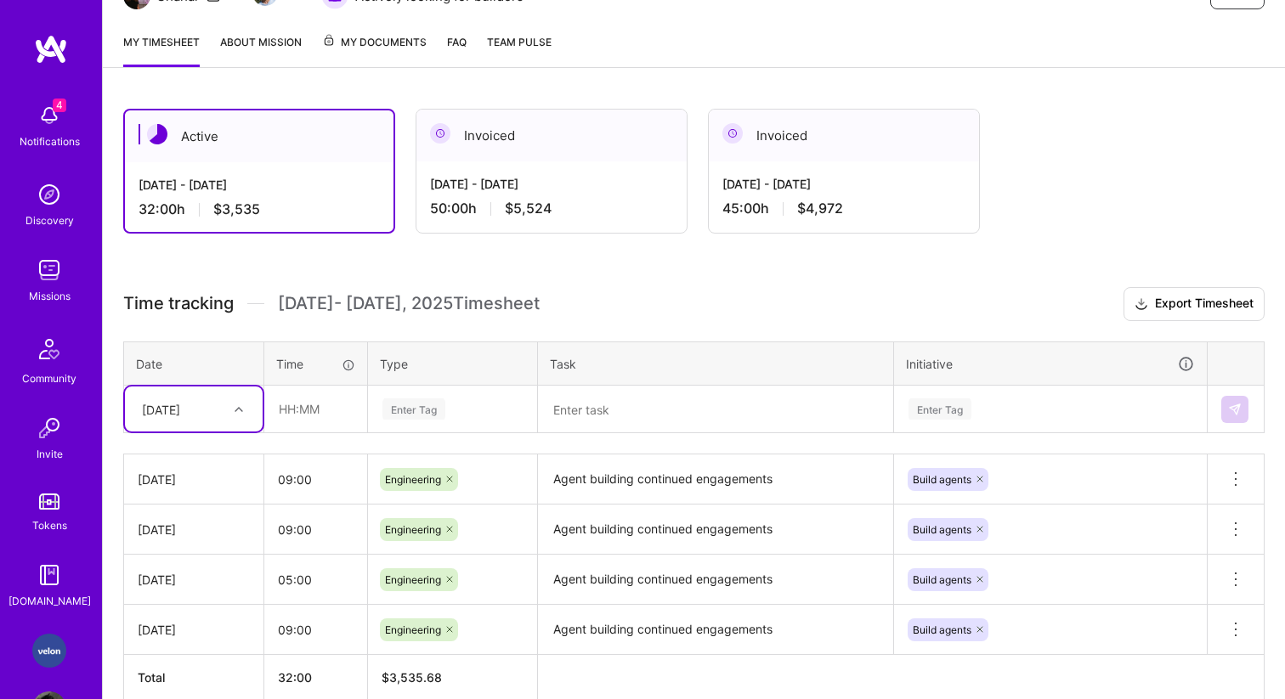
scroll to position [240, 0]
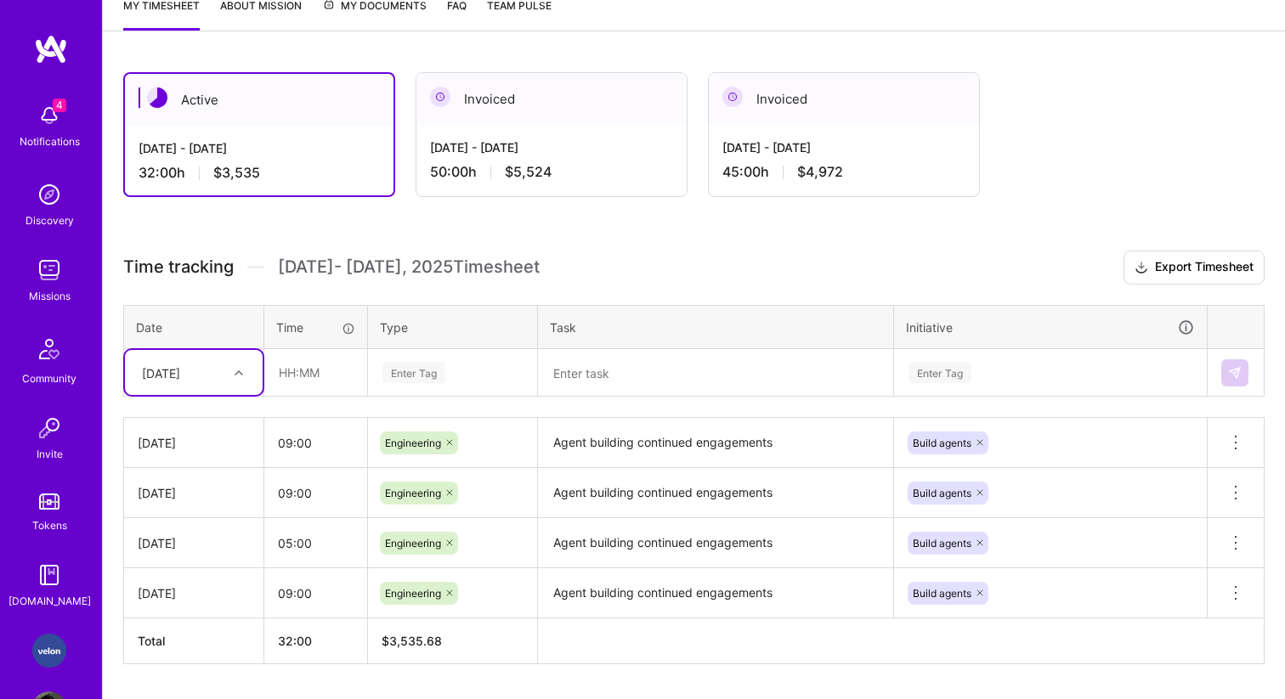
click at [240, 371] on icon at bounding box center [239, 373] width 8 height 8
click at [175, 626] on div "[DATE]" at bounding box center [194, 631] width 138 height 31
click at [288, 380] on input "text" at bounding box center [315, 372] width 101 height 45
type input "05:00"
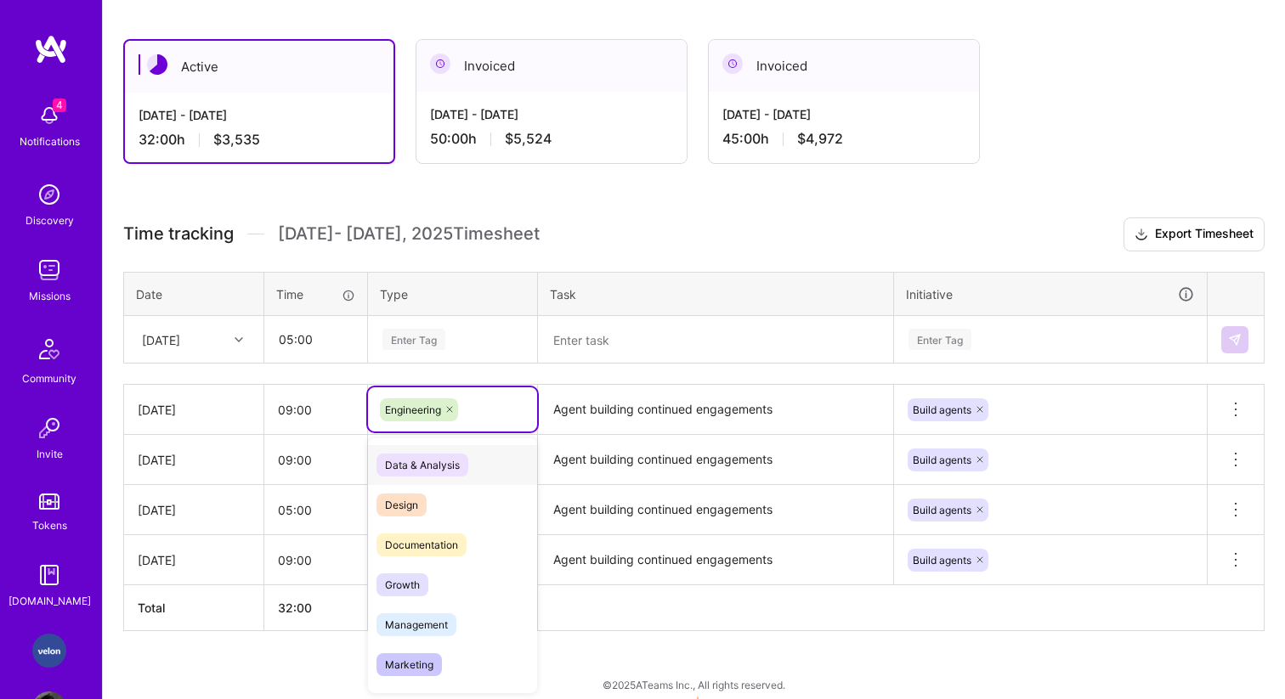
scroll to position [274, 0]
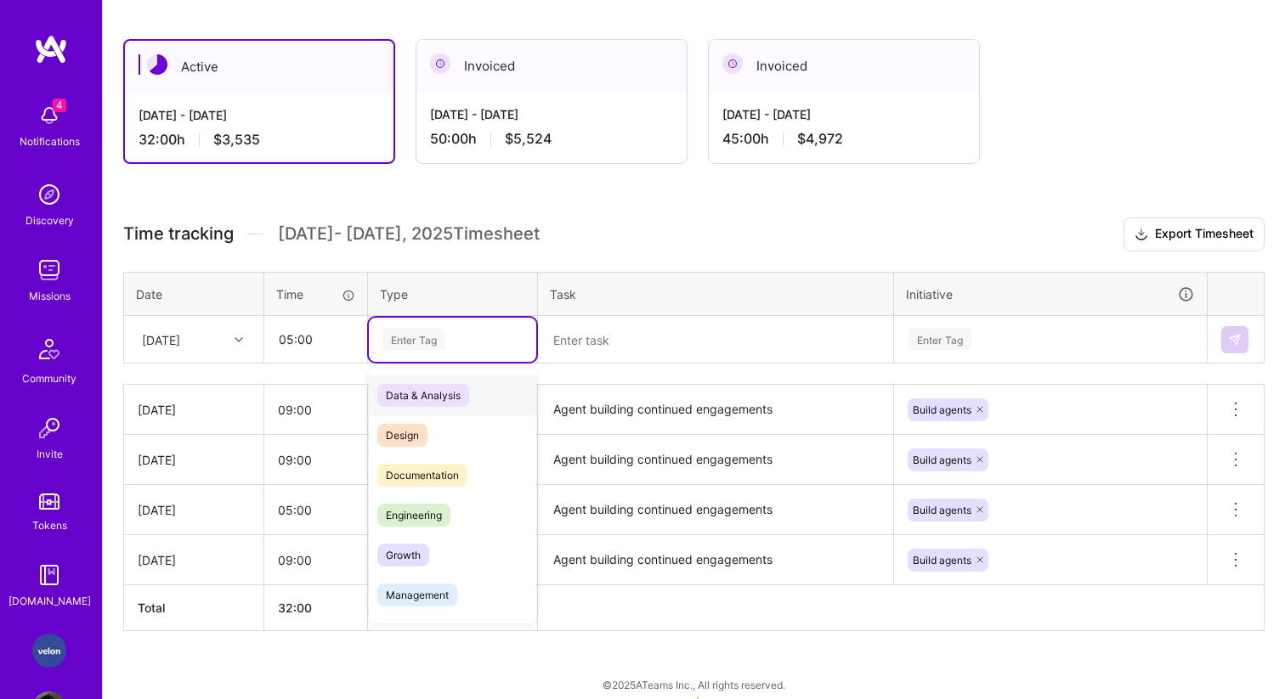
click at [414, 340] on div "Enter Tag" at bounding box center [413, 339] width 63 height 26
paste input "Agent building continued engagements"
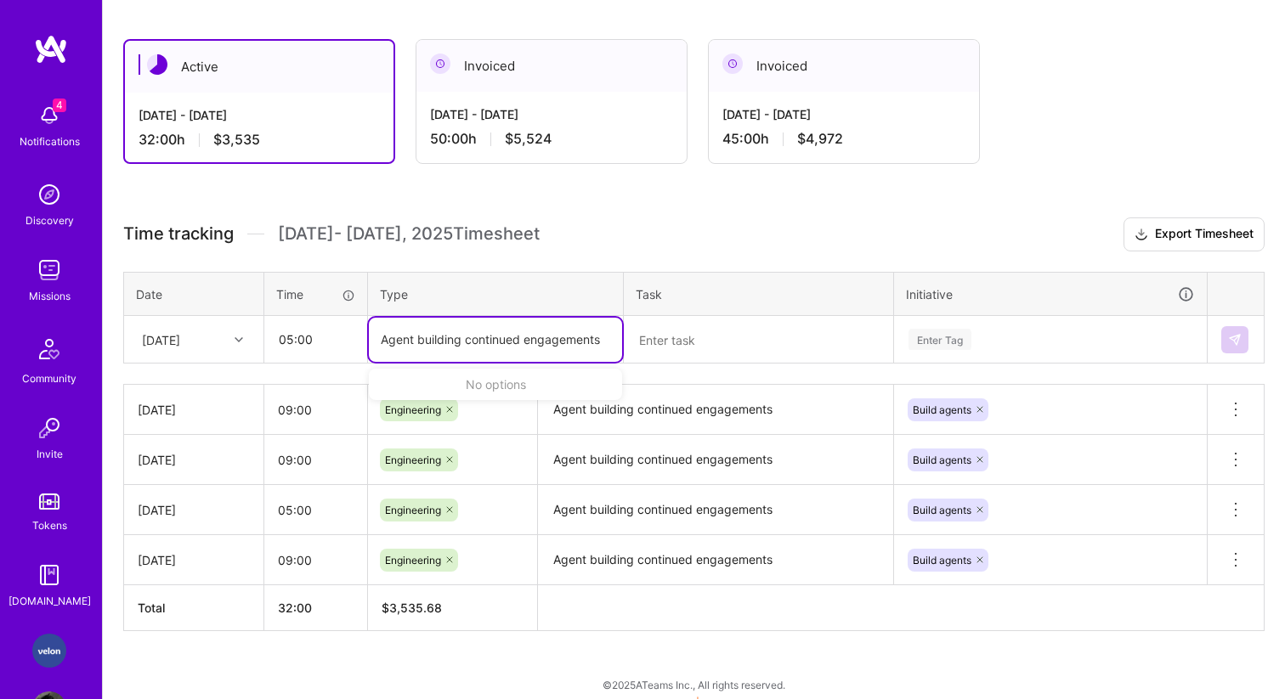
type input "Agent building continued engagements"
click at [693, 330] on textarea at bounding box center [758, 340] width 266 height 45
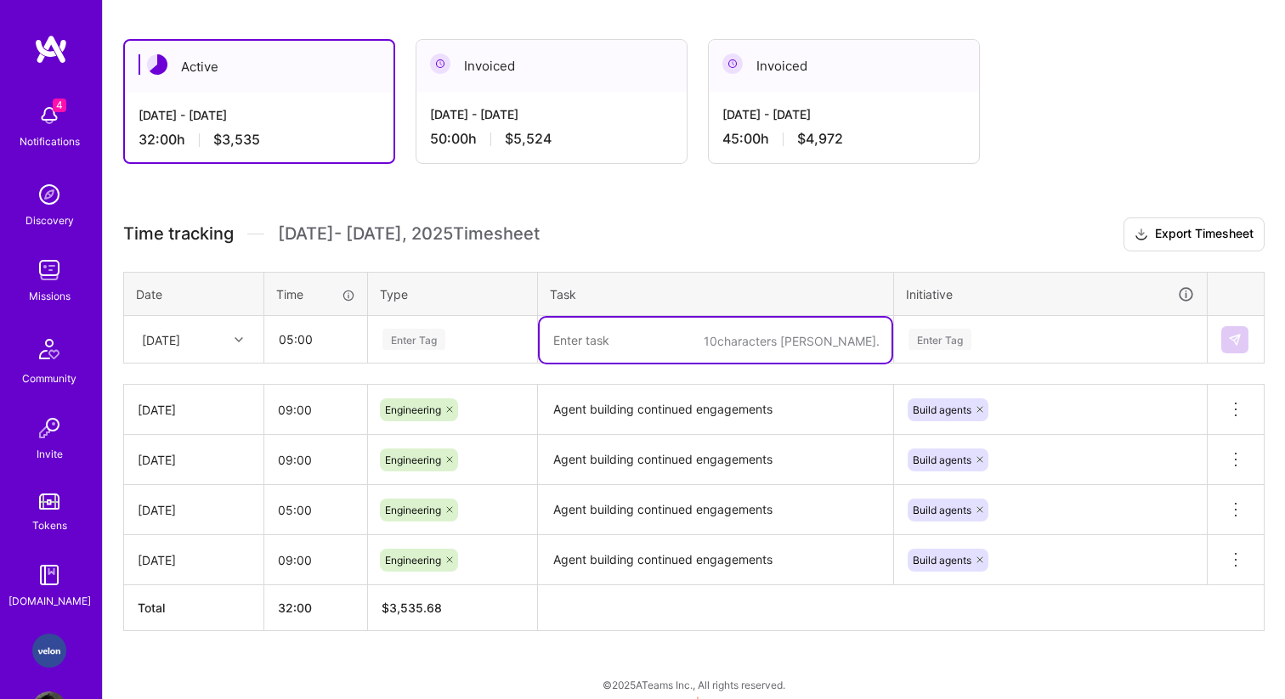
paste textarea "Agent building continued engagements"
type textarea "Agent building continued engagements"
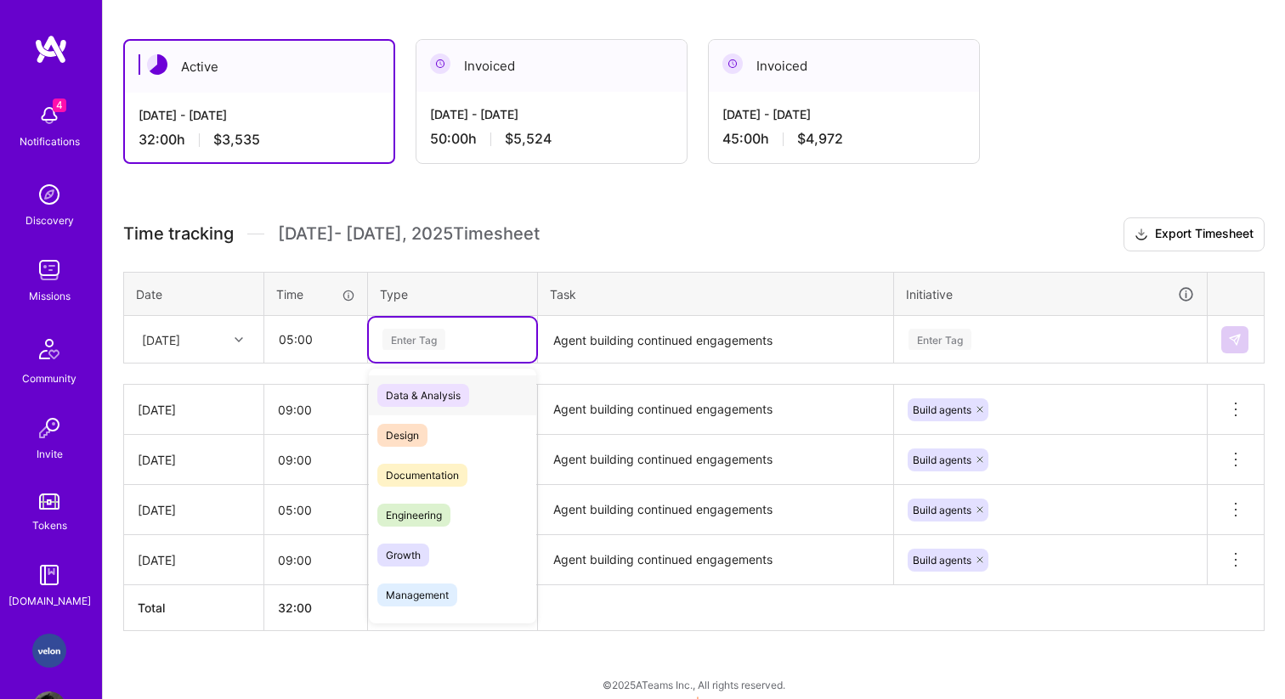
click at [404, 334] on div "Enter Tag" at bounding box center [413, 339] width 63 height 26
click at [403, 514] on span "Engineering" at bounding box center [413, 515] width 73 height 23
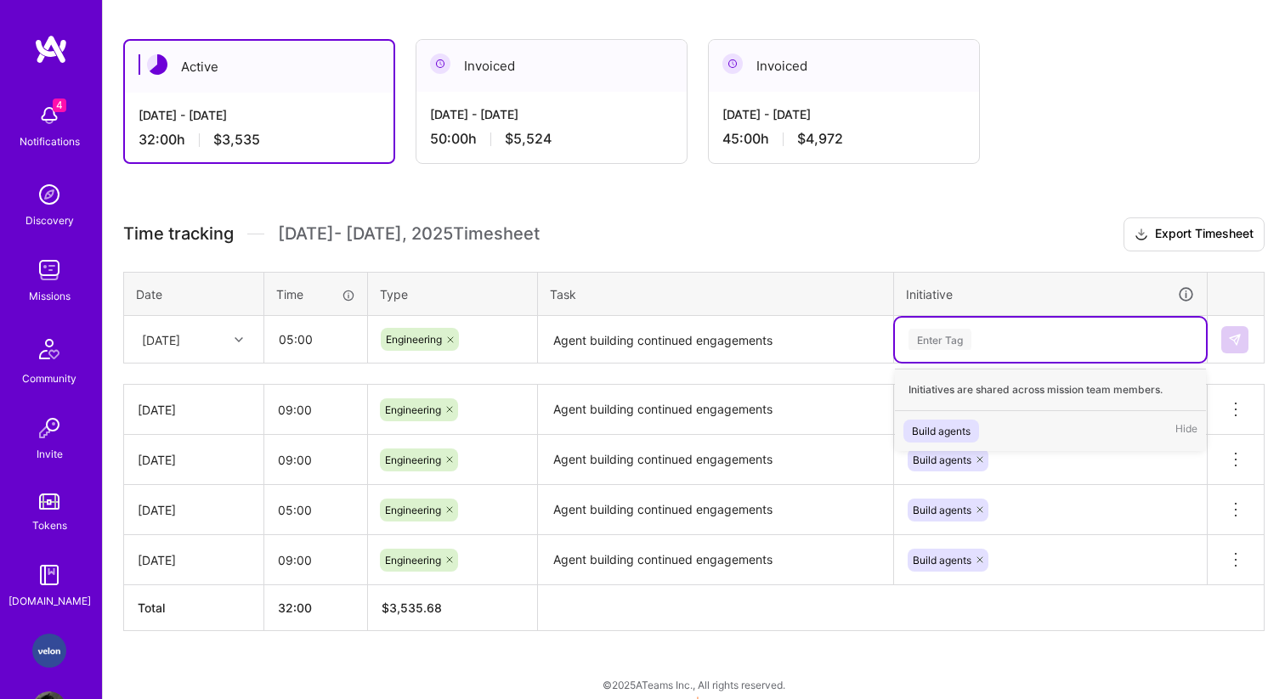
click at [944, 346] on div "Enter Tag" at bounding box center [939, 339] width 63 height 26
click at [939, 438] on div "Build agents" at bounding box center [941, 431] width 59 height 18
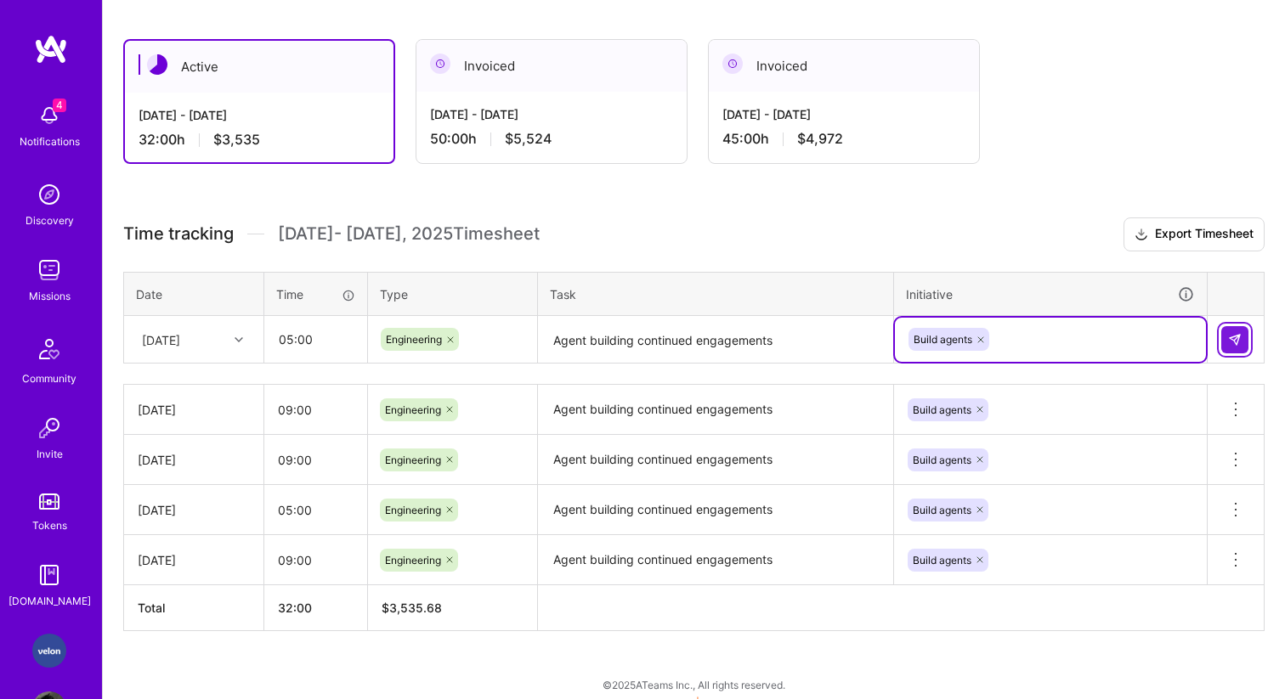
click at [1235, 348] on button at bounding box center [1234, 339] width 27 height 27
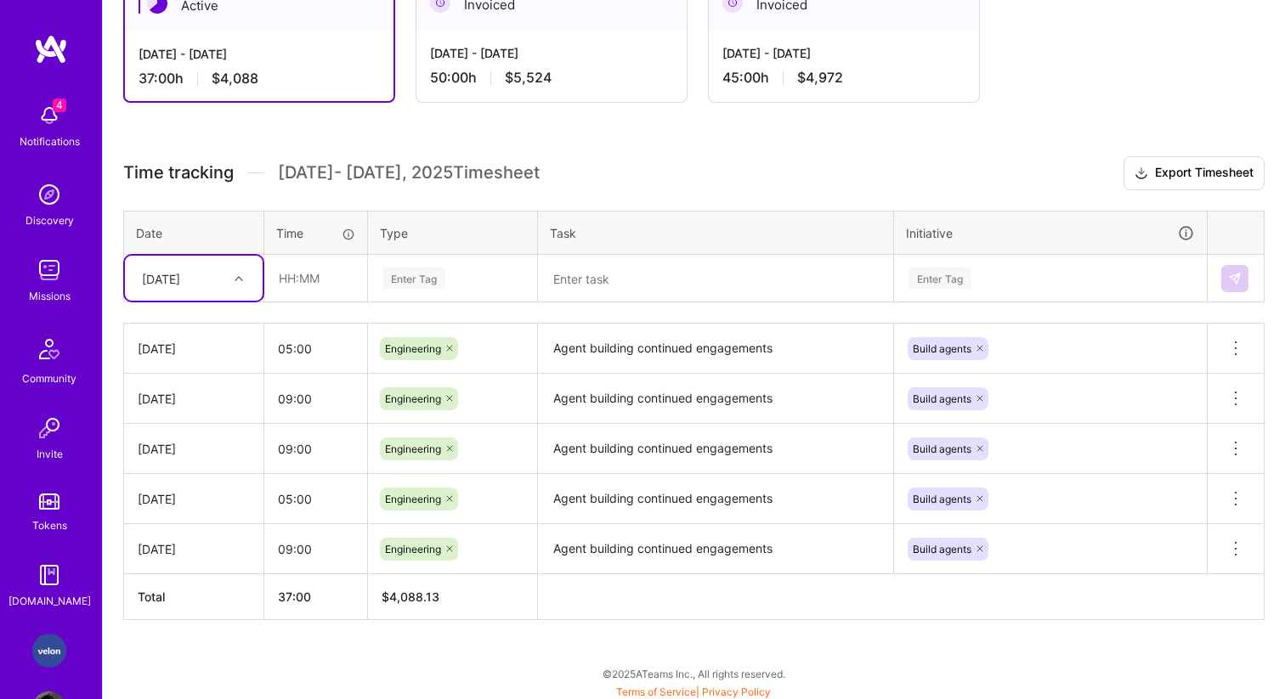
scroll to position [0, 0]
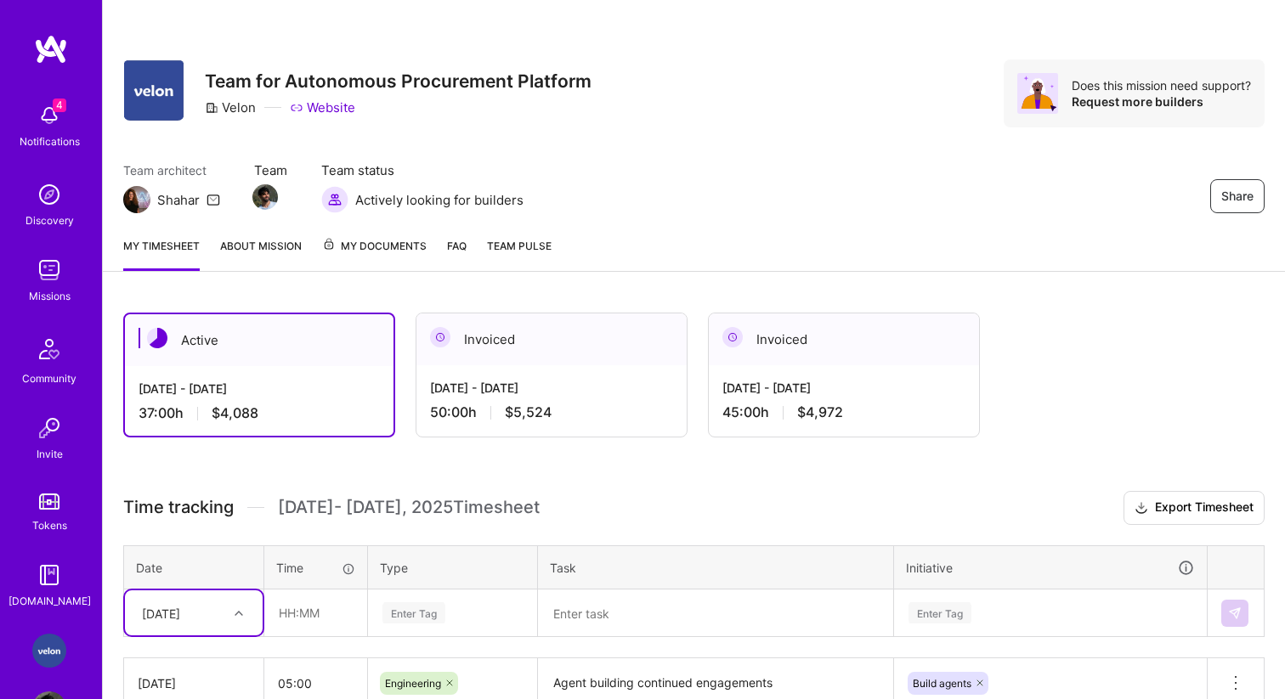
click at [452, 249] on link "FAQ" at bounding box center [457, 254] width 20 height 34
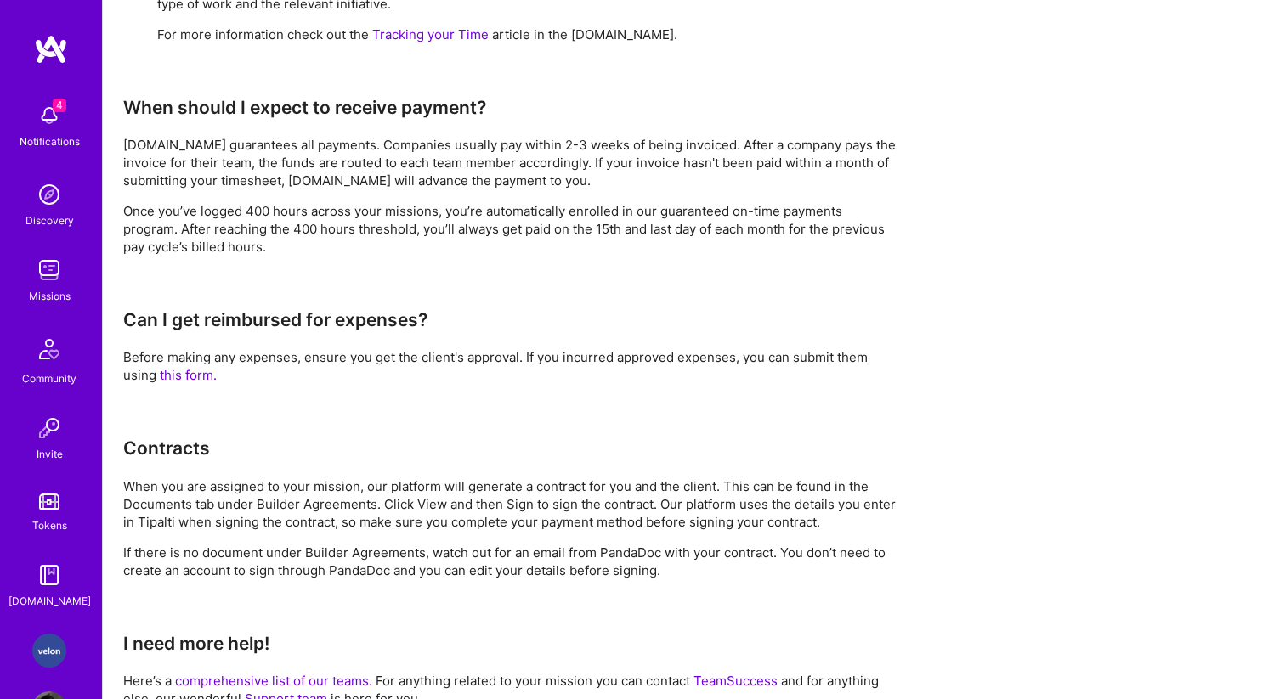
scroll to position [1280, 0]
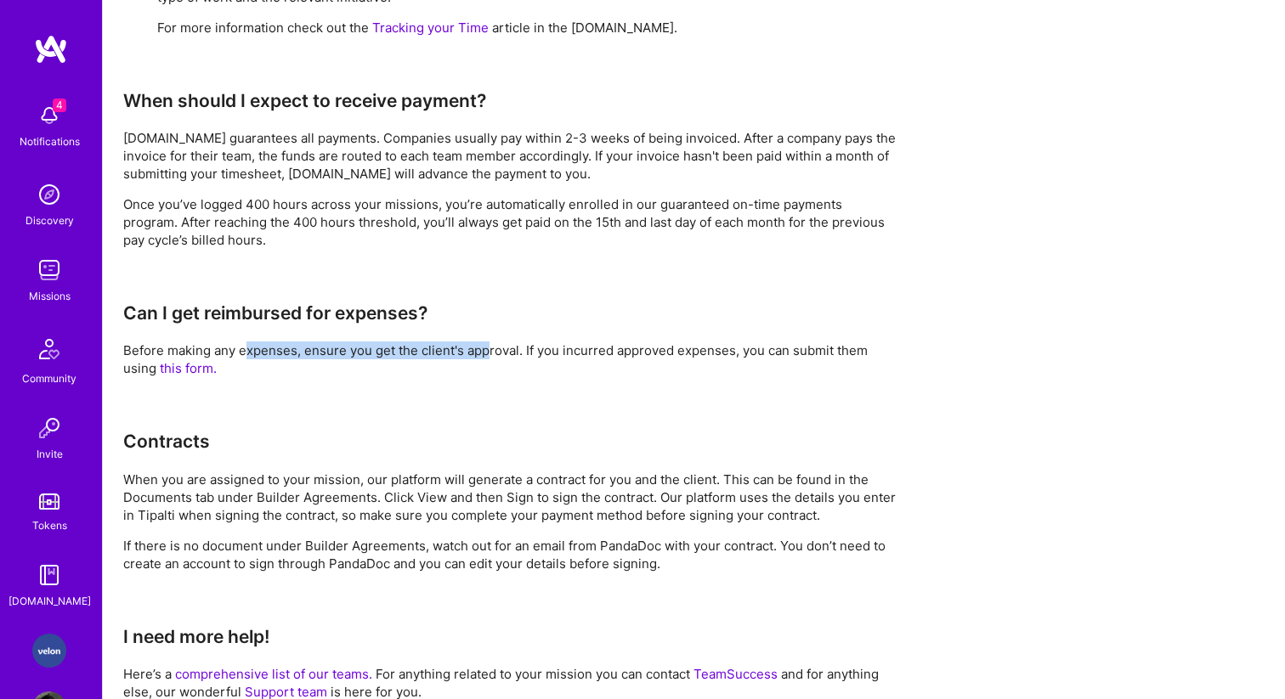
drag, startPoint x: 248, startPoint y: 355, endPoint x: 489, endPoint y: 358, distance: 240.5
click at [489, 359] on p "Before making any expenses, ensure you get the client's approval. If you incurr…" at bounding box center [510, 360] width 775 height 36
click at [548, 351] on p "Before making any expenses, ensure you get the client's approval. If you incurr…" at bounding box center [510, 360] width 775 height 36
click at [530, 350] on p "Before making any expenses, ensure you get the client's approval. If you incurr…" at bounding box center [510, 360] width 775 height 36
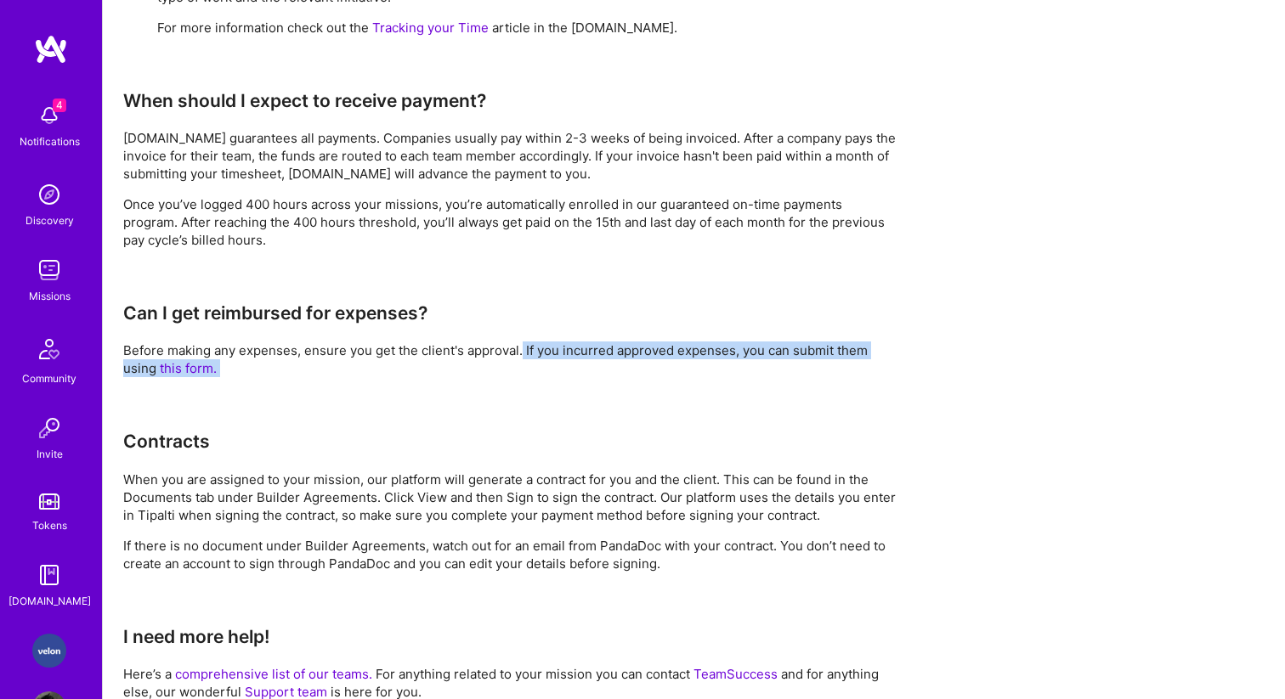
drag, startPoint x: 521, startPoint y: 350, endPoint x: 314, endPoint y: 391, distance: 210.5
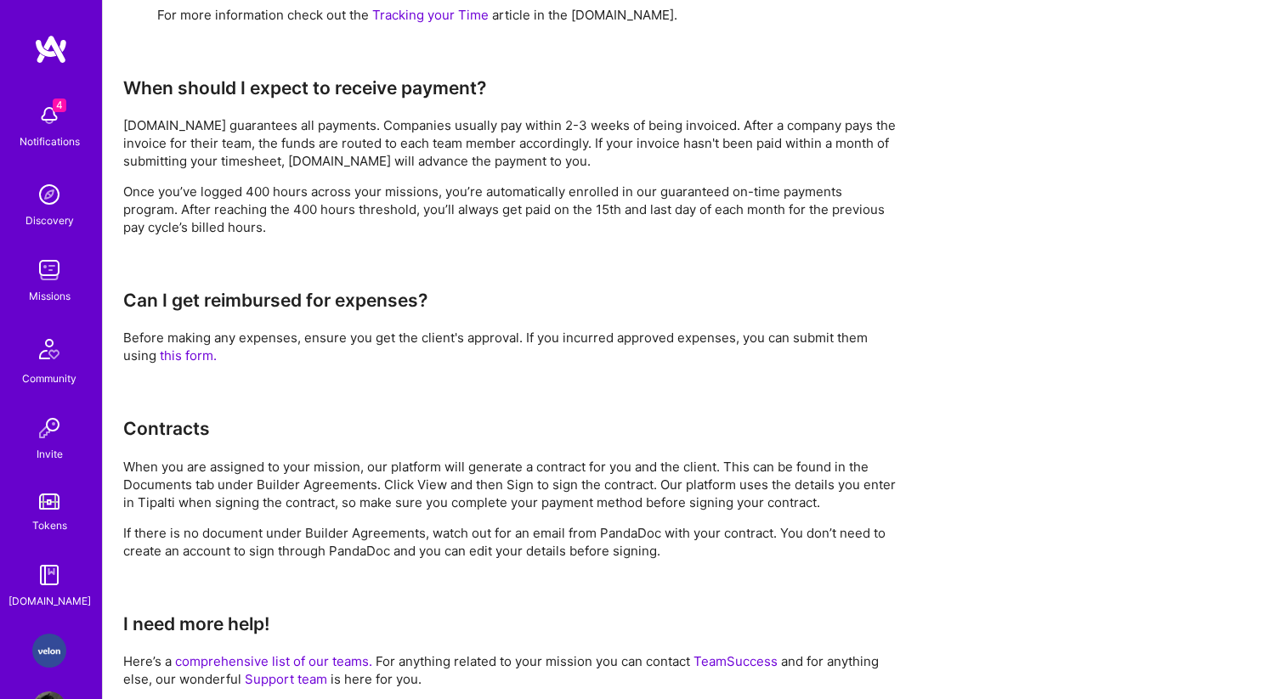
scroll to position [1335, 0]
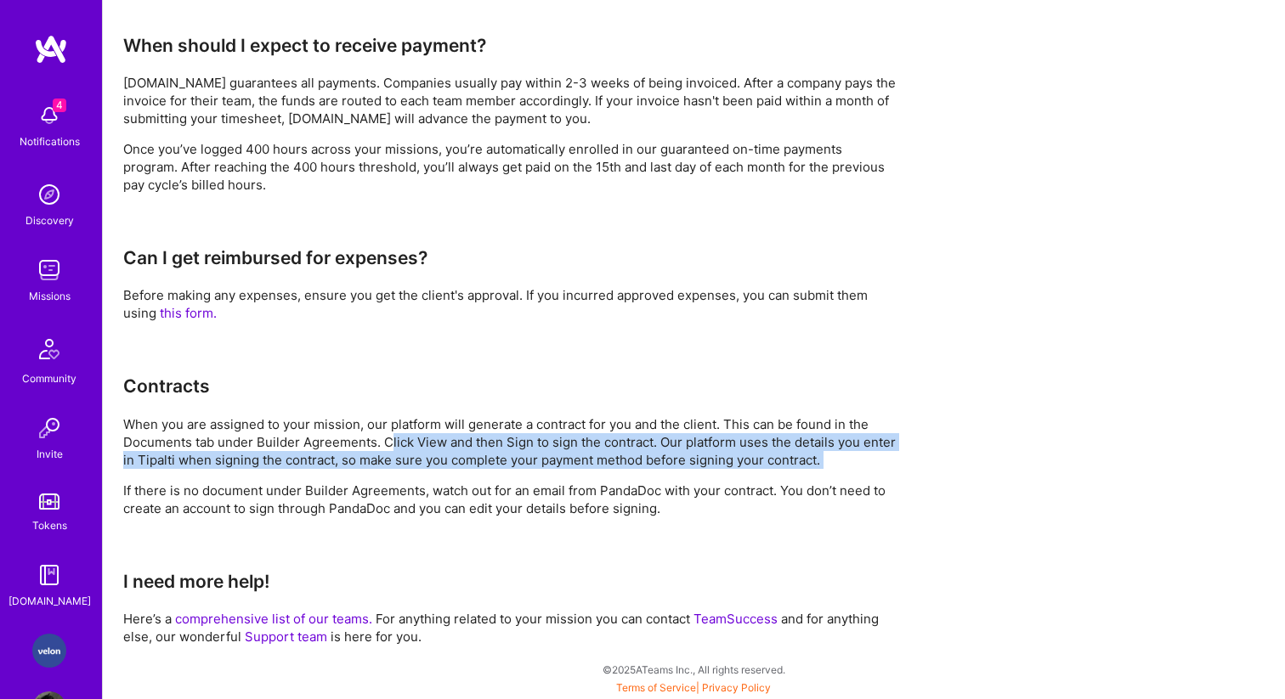
drag, startPoint x: 390, startPoint y: 438, endPoint x: 736, endPoint y: 480, distance: 348.4
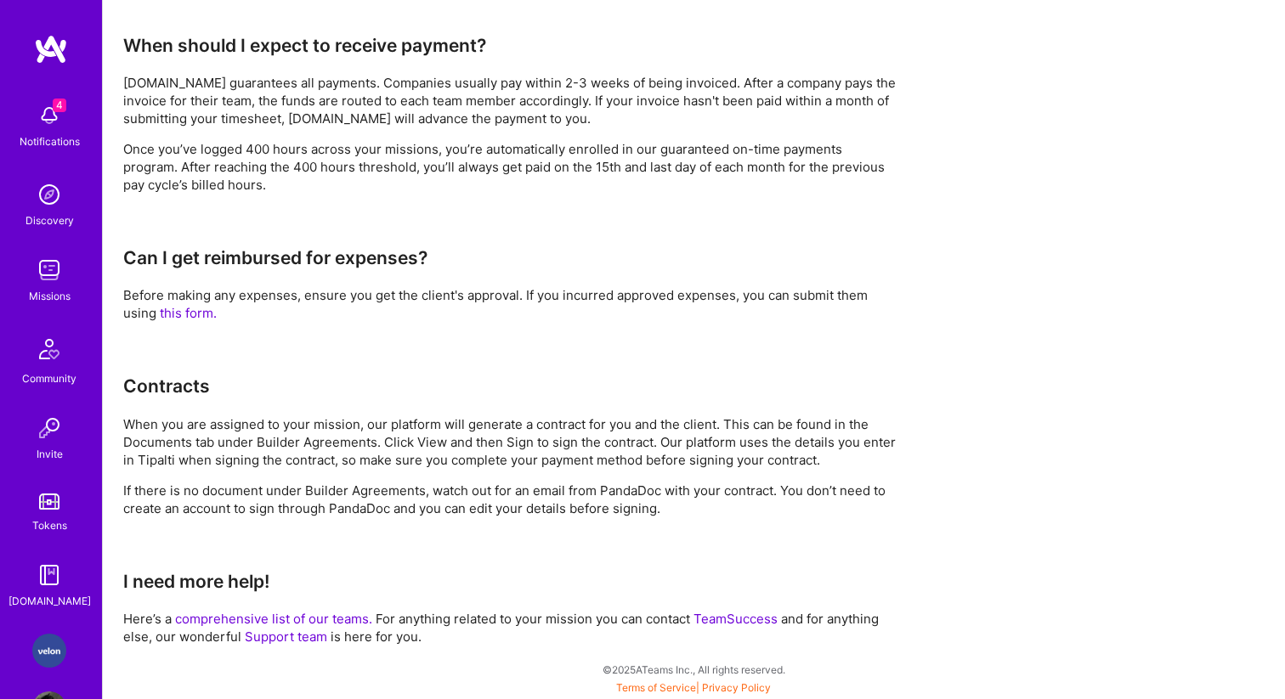
click at [650, 487] on p "If there is no document under Builder Agreements, watch out for an email from P…" at bounding box center [510, 500] width 775 height 36
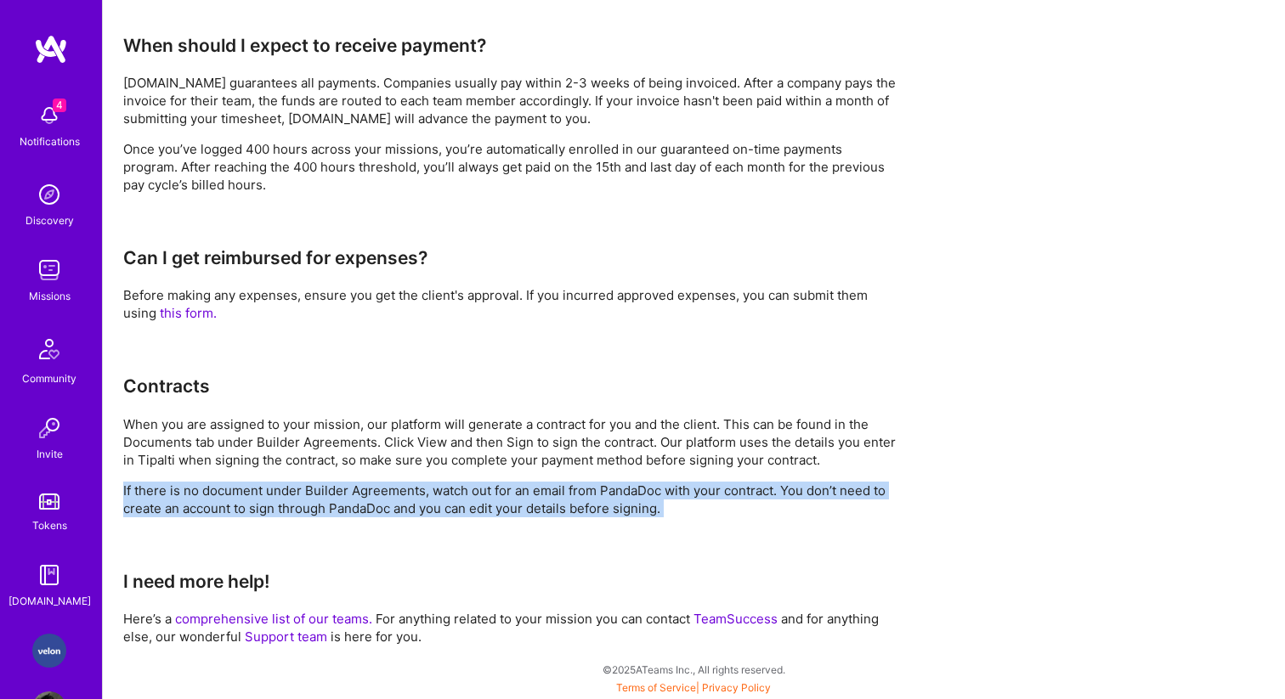
click at [650, 487] on p "If there is no document under Builder Agreements, watch out for an email from P…" at bounding box center [510, 500] width 775 height 36
click at [623, 495] on p "If there is no document under Builder Agreements, watch out for an email from P…" at bounding box center [510, 500] width 775 height 36
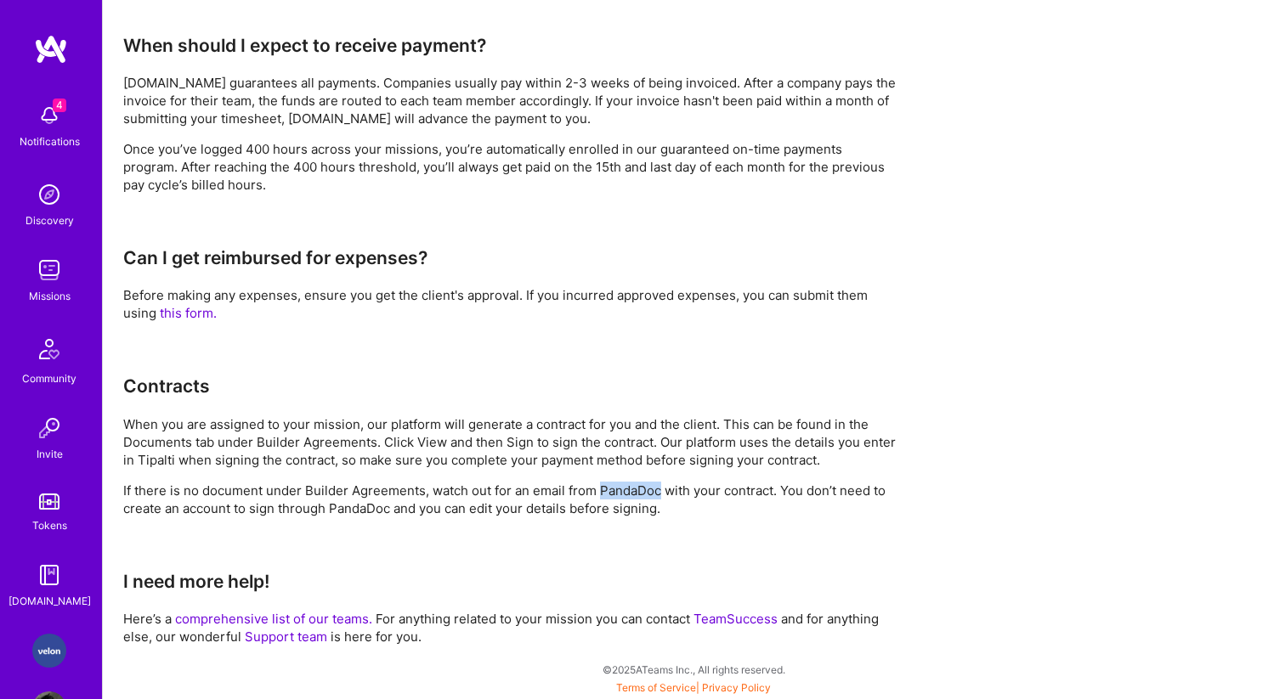
click at [623, 495] on p "If there is no document under Builder Agreements, watch out for an email from P…" at bounding box center [510, 500] width 775 height 36
click at [236, 484] on p "If there is no document under Builder Agreements, watch out for an email from P…" at bounding box center [510, 500] width 775 height 36
click at [263, 499] on p "If there is no document under Builder Agreements, watch out for an email from P…" at bounding box center [510, 500] width 775 height 36
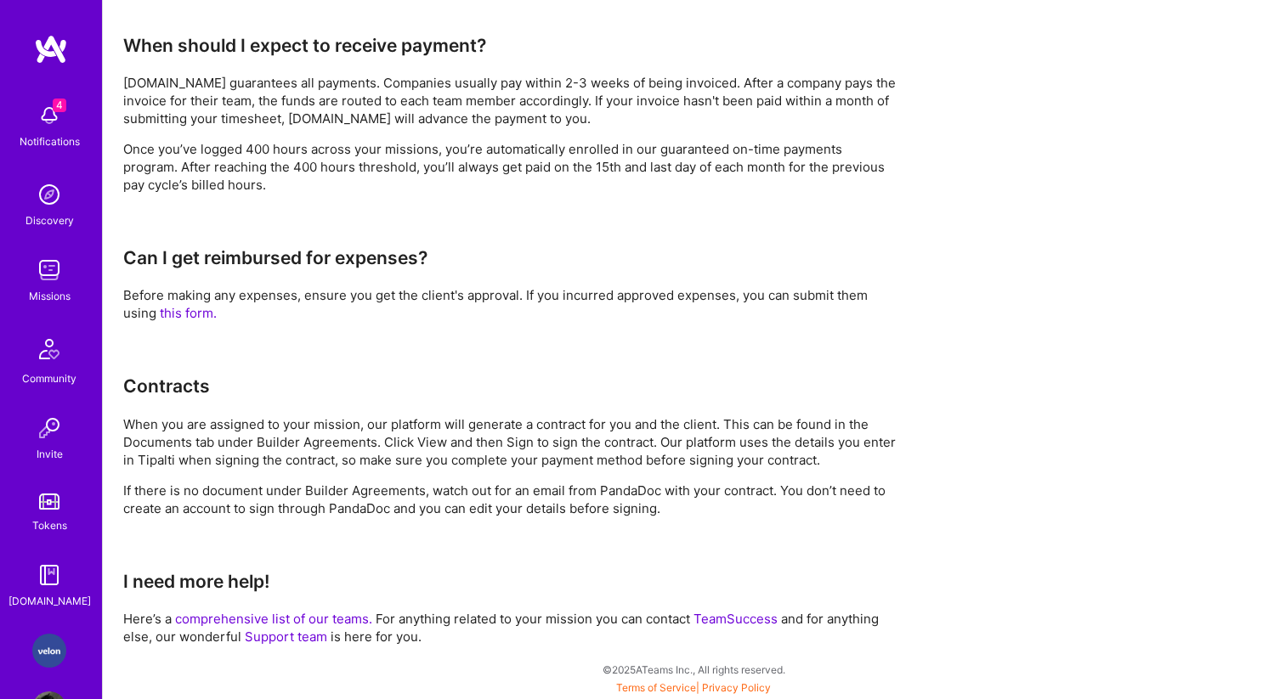
click at [163, 444] on p "When you are assigned to your mission, our platform will generate a contract fo…" at bounding box center [510, 443] width 775 height 54
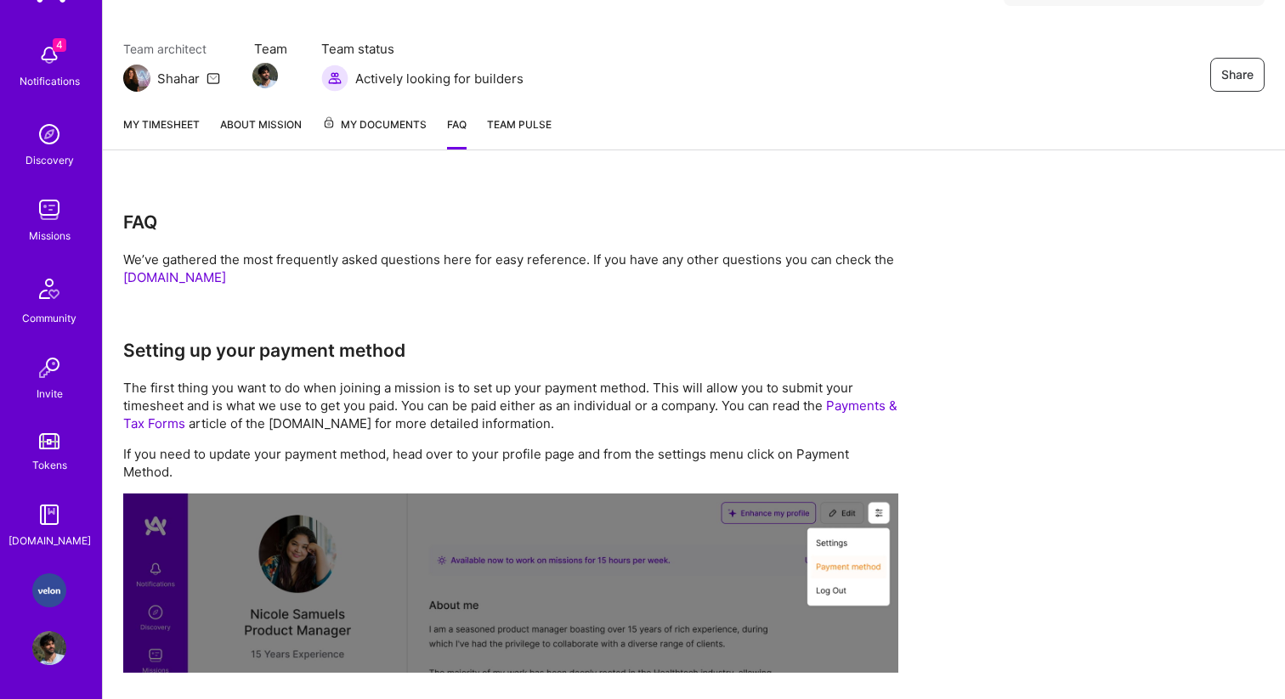
scroll to position [0, 0]
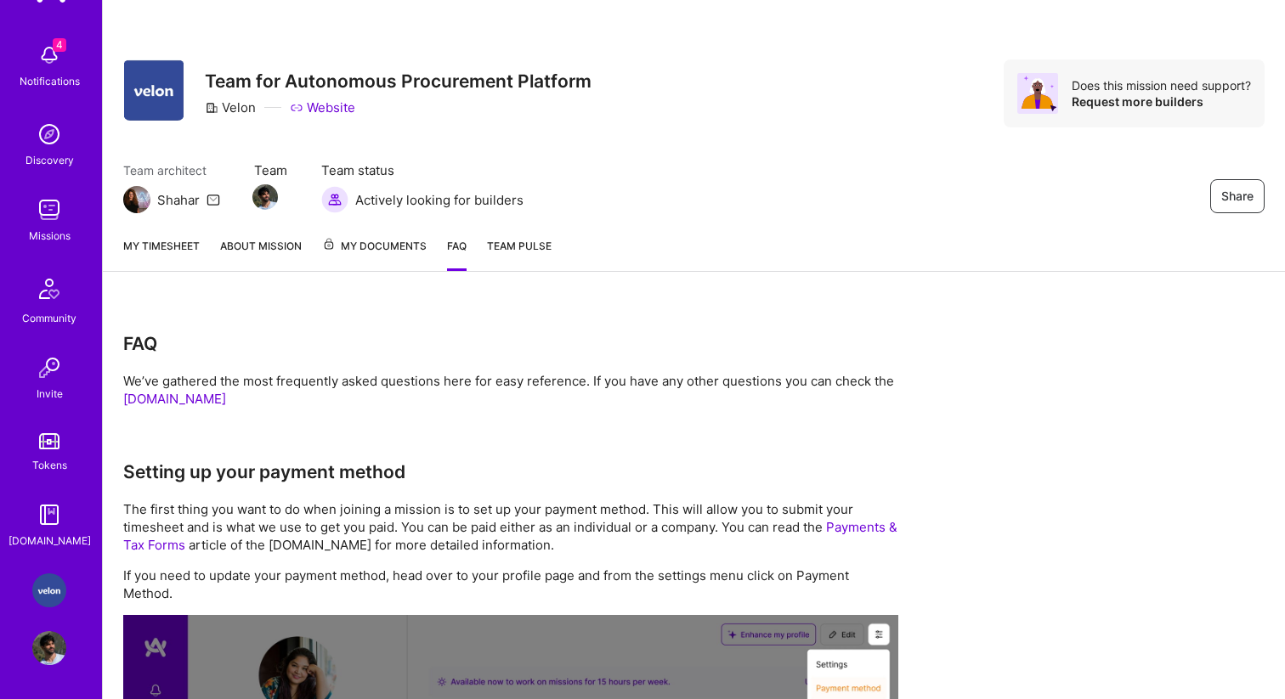
click at [354, 246] on span "My Documents" at bounding box center [374, 246] width 105 height 19
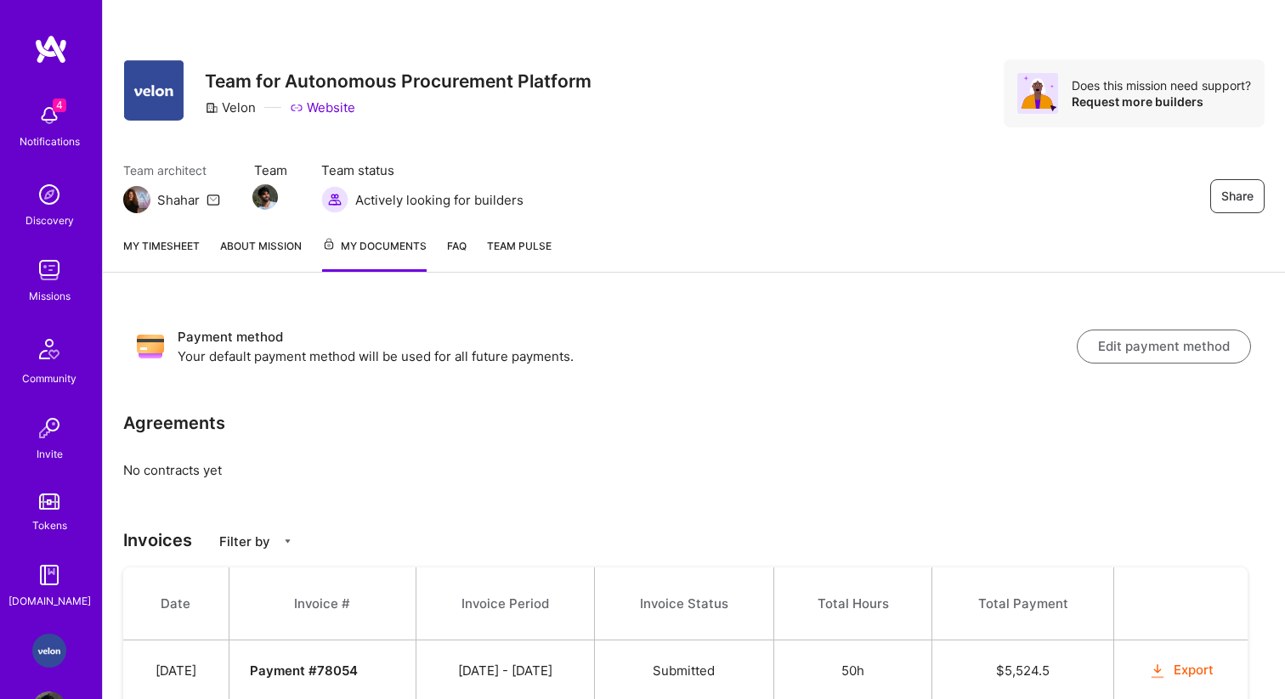
scroll to position [122, 0]
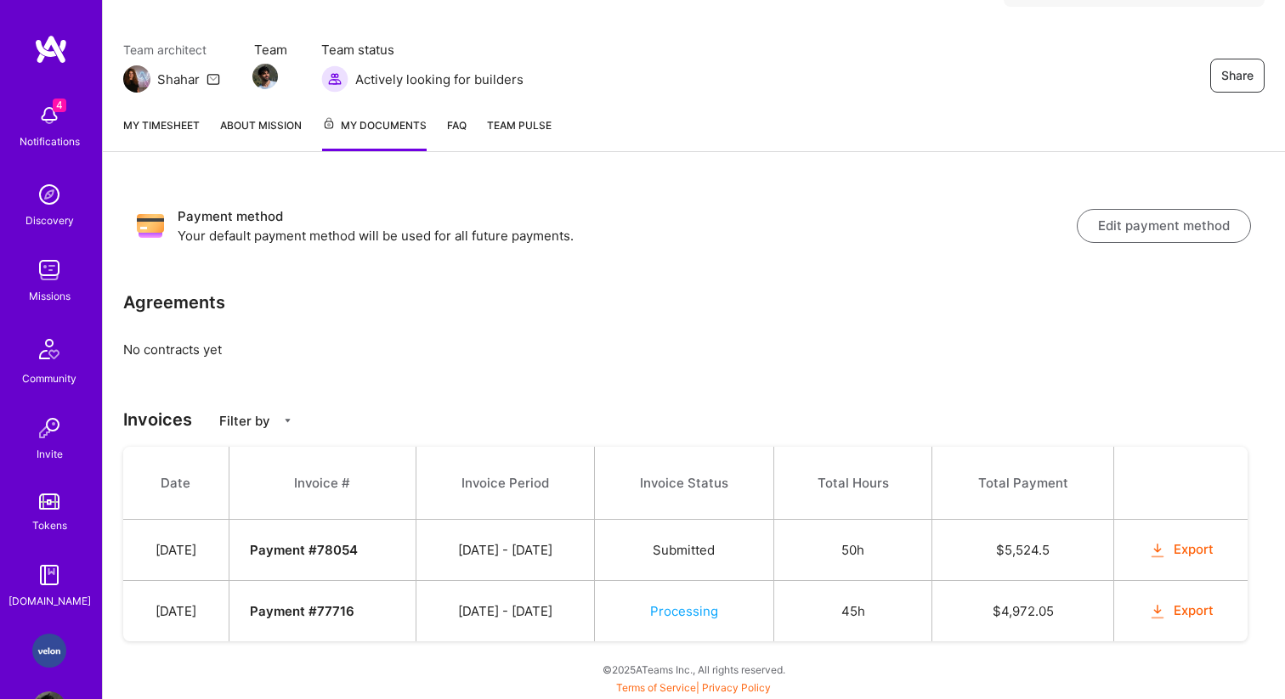
drag, startPoint x: 471, startPoint y: 608, endPoint x: 633, endPoint y: 614, distance: 162.4
click at [594, 614] on td "[DATE] - [DATE]" at bounding box center [505, 611] width 178 height 61
click at [709, 613] on span "Processing" at bounding box center [684, 611] width 68 height 16
click at [773, 608] on td "Processing" at bounding box center [683, 611] width 179 height 61
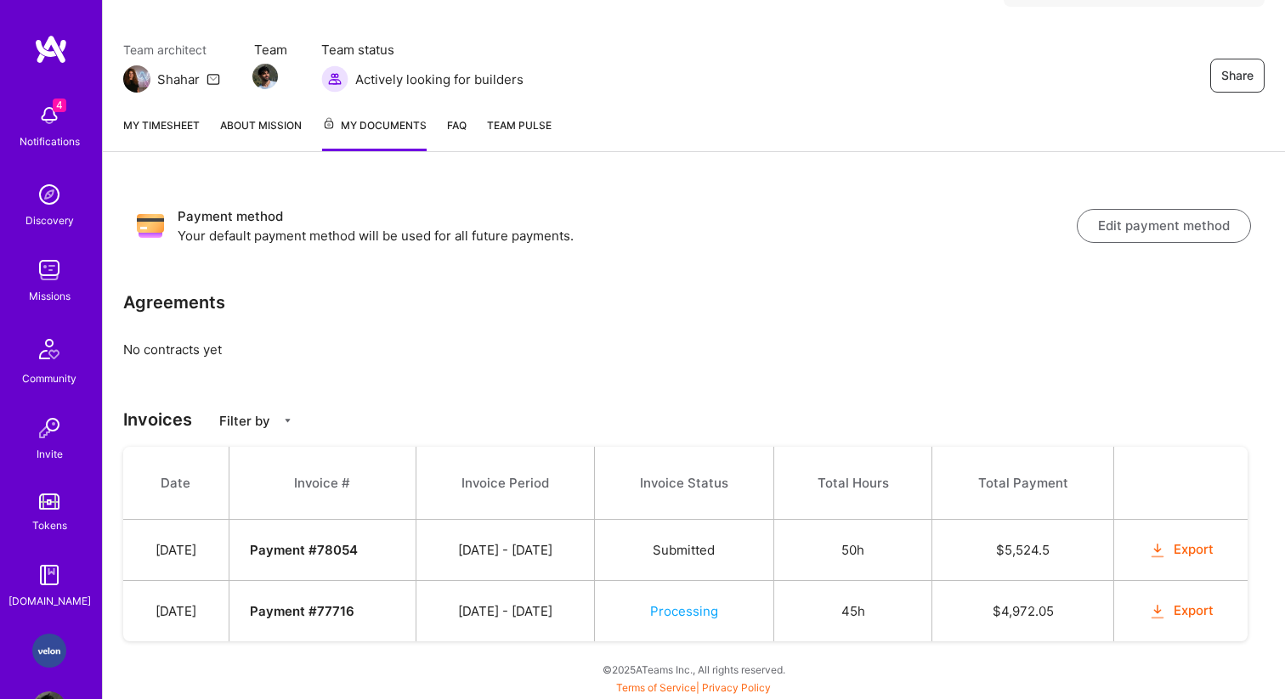
click at [178, 361] on div "Payment method Your default payment method will be used for all future payments…" at bounding box center [694, 436] width 1182 height 527
click at [178, 355] on div "Payment method Your default payment method will be used for all future payments…" at bounding box center [694, 436] width 1182 height 527
click at [1177, 610] on button "Export" at bounding box center [1181, 612] width 66 height 20
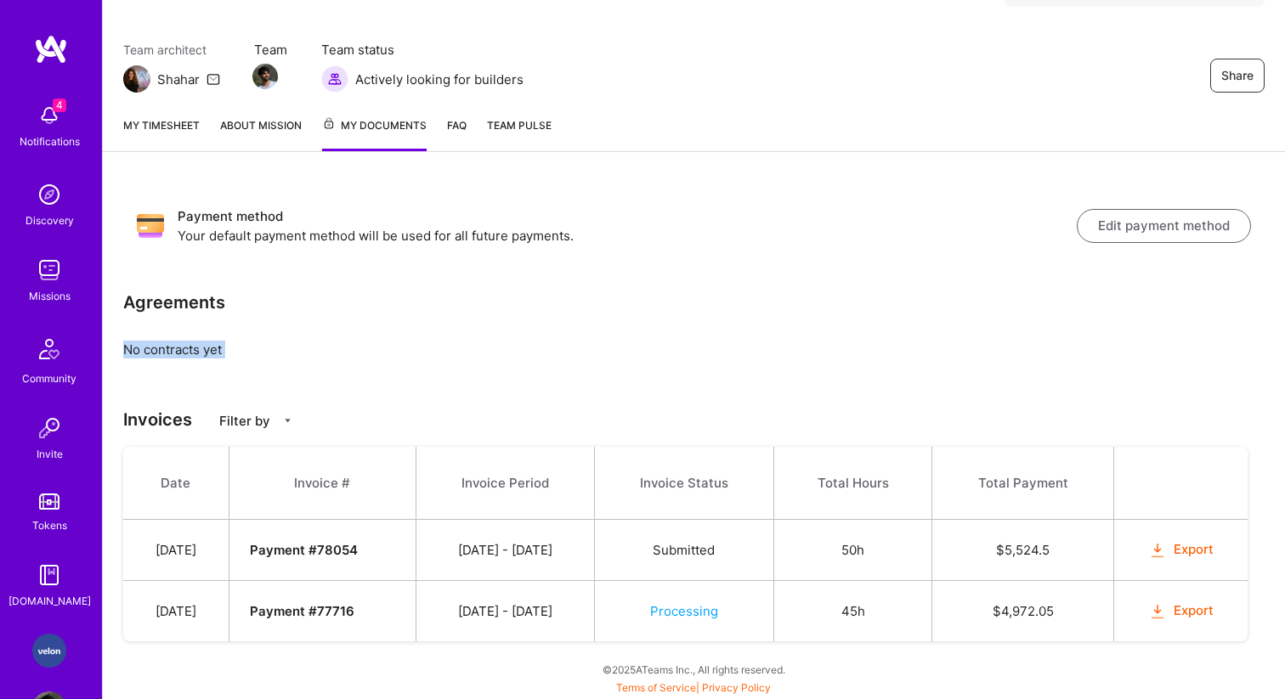
click at [1175, 547] on button "Export" at bounding box center [1181, 550] width 66 height 20
click at [537, 133] on link "Team Pulse" at bounding box center [519, 133] width 65 height 35
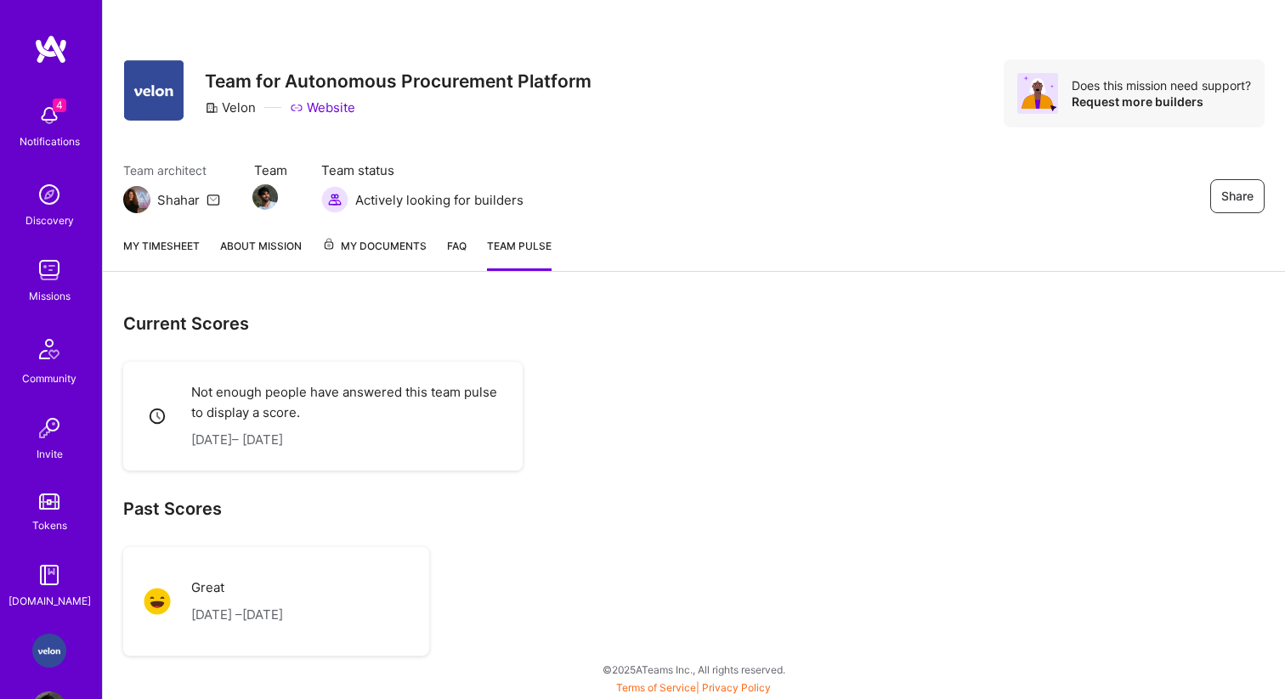
click at [228, 585] on p "Great" at bounding box center [237, 588] width 92 height 20
click at [169, 592] on img at bounding box center [157, 601] width 27 height 27
click at [160, 597] on img at bounding box center [157, 601] width 27 height 27
click at [172, 246] on link "My timesheet" at bounding box center [161, 254] width 76 height 34
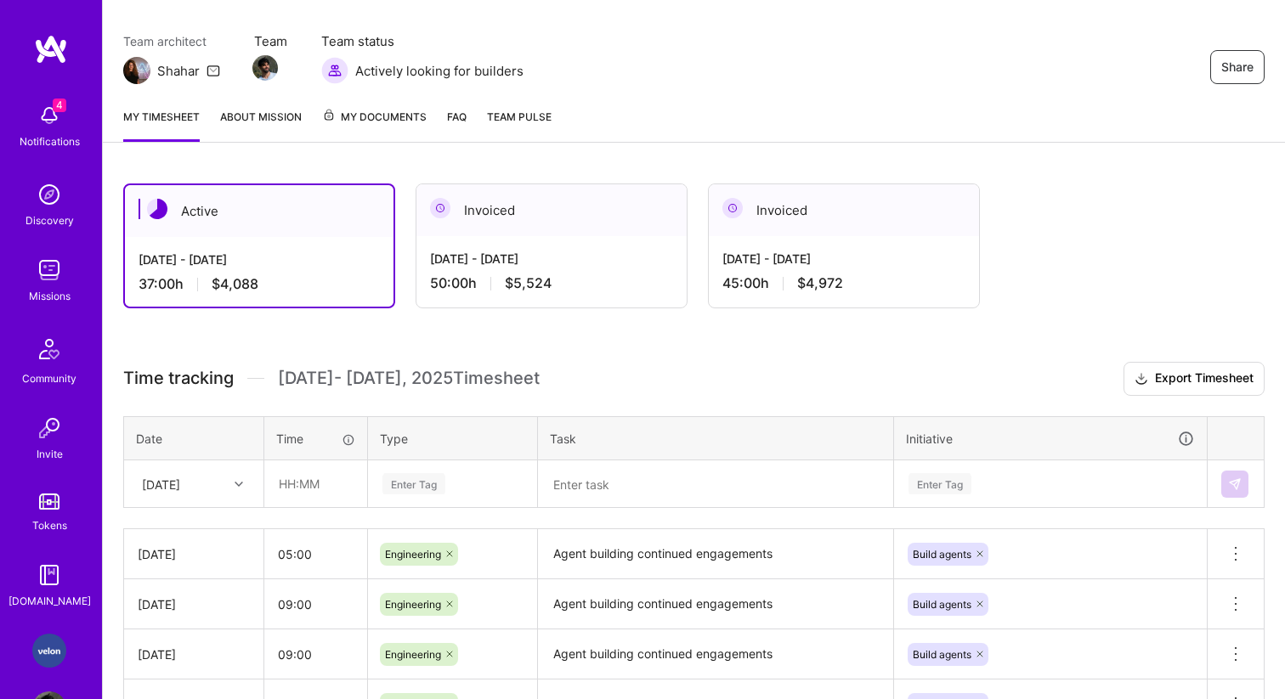
scroll to position [338, 0]
